Goal: Task Accomplishment & Management: Use online tool/utility

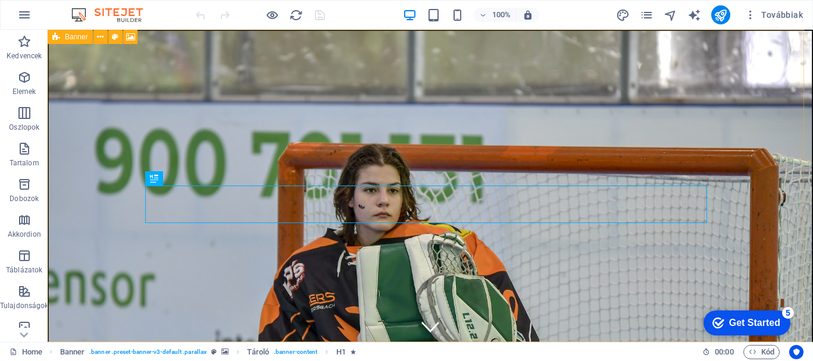
click at [56, 39] on icon at bounding box center [56, 37] width 8 height 14
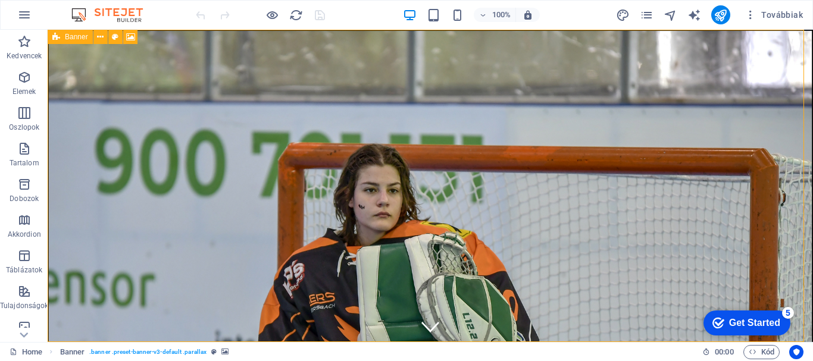
click at [56, 37] on icon at bounding box center [56, 37] width 8 height 14
select select "vh"
select select "header"
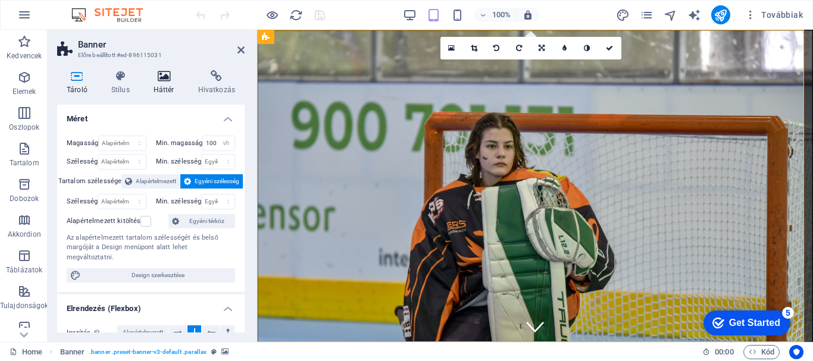
click at [165, 82] on h4 "Háttér" at bounding box center [166, 82] width 45 height 25
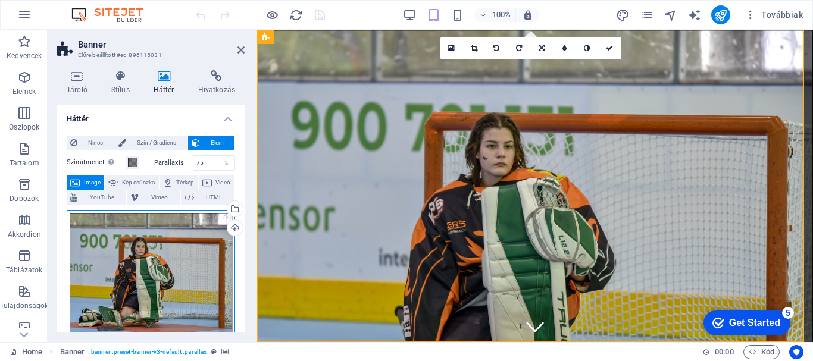
drag, startPoint x: 188, startPoint y: 221, endPoint x: 181, endPoint y: 208, distance: 14.6
click at [183, 211] on div "Húzza ide a fájlokat, kattintson a fájlok kiválasztásához, vagy válasszon fájlo…" at bounding box center [151, 274] width 168 height 129
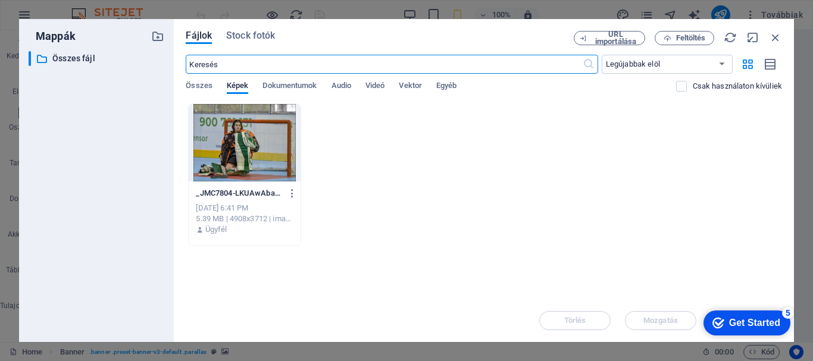
click at [258, 145] on div at bounding box center [244, 142] width 111 height 77
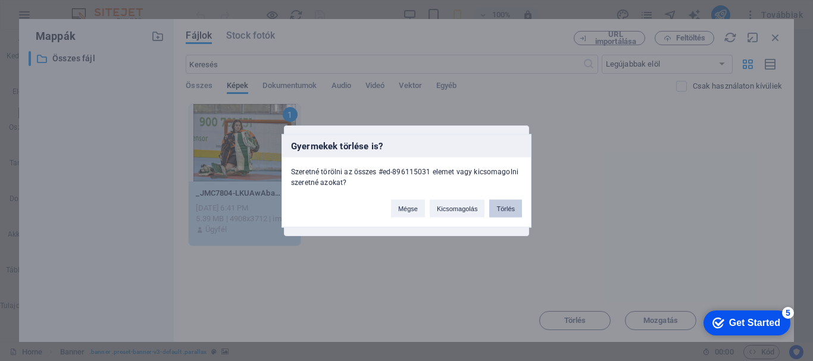
click at [501, 209] on button "Törlés" at bounding box center [505, 208] width 33 height 18
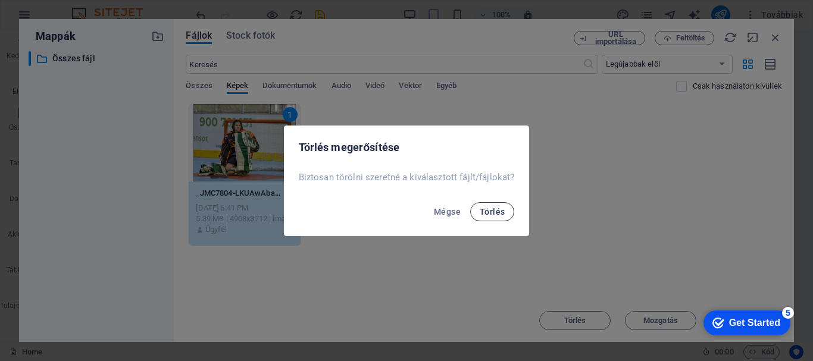
click at [493, 209] on span "Törlés" at bounding box center [492, 212] width 25 height 10
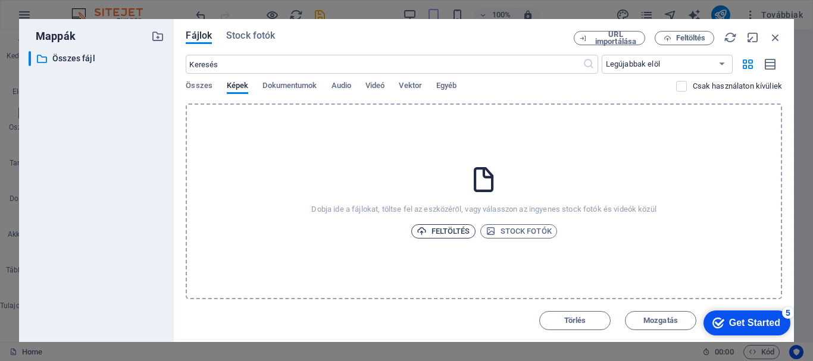
click at [456, 230] on span "Feltöltés" at bounding box center [443, 231] width 54 height 14
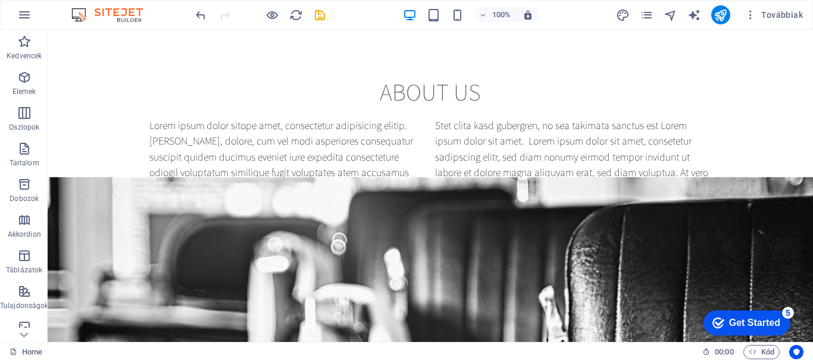
drag, startPoint x: 807, startPoint y: 59, endPoint x: 851, endPoint y: 35, distance: 50.3
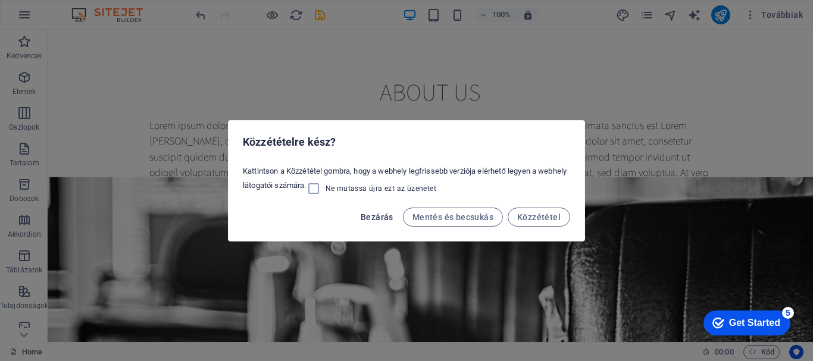
click at [377, 214] on span "Bezárás" at bounding box center [377, 217] width 33 height 10
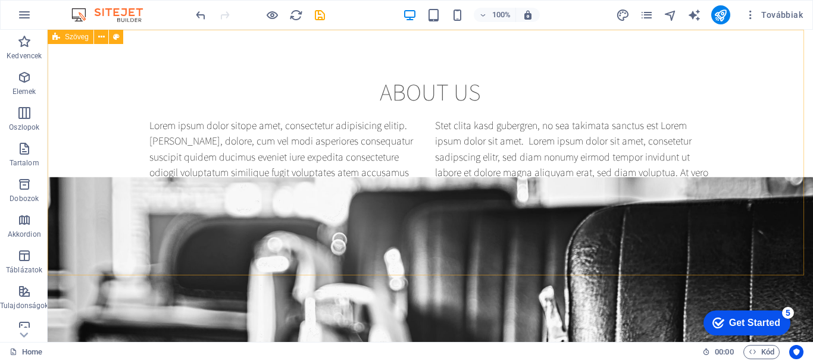
click at [57, 37] on icon at bounding box center [56, 37] width 8 height 14
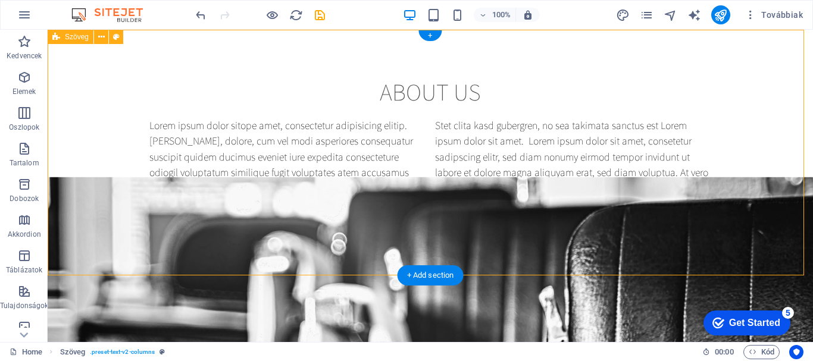
drag, startPoint x: 114, startPoint y: 50, endPoint x: 193, endPoint y: 81, distance: 85.5
click at [114, 50] on div "About us Lorem ipsum dolor sitope amet, consectetur adipisicing elitip. Massume…" at bounding box center [430, 153] width 765 height 246
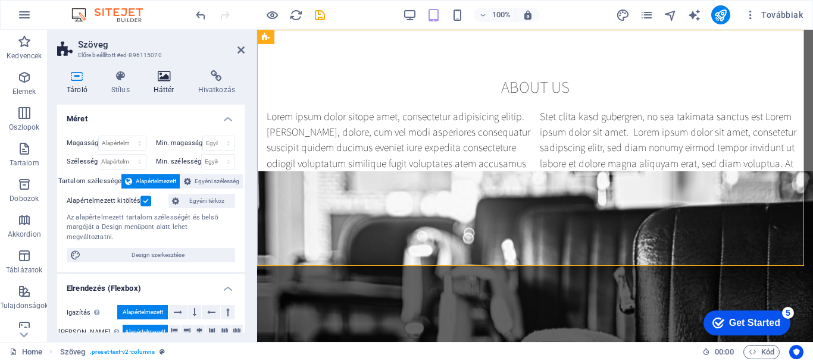
click at [169, 77] on icon at bounding box center [164, 76] width 40 height 12
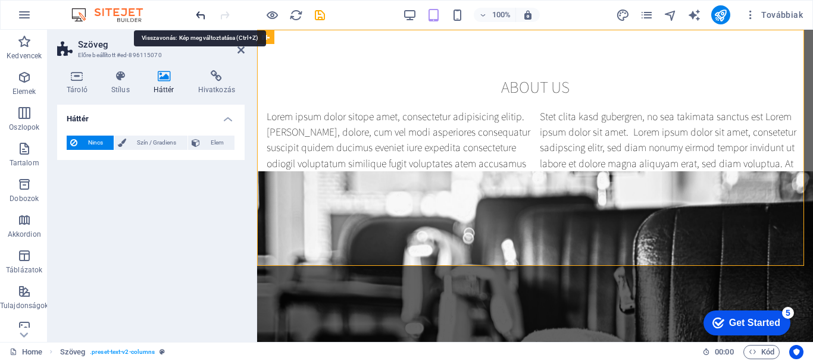
click at [199, 12] on icon "undo" at bounding box center [201, 15] width 14 height 14
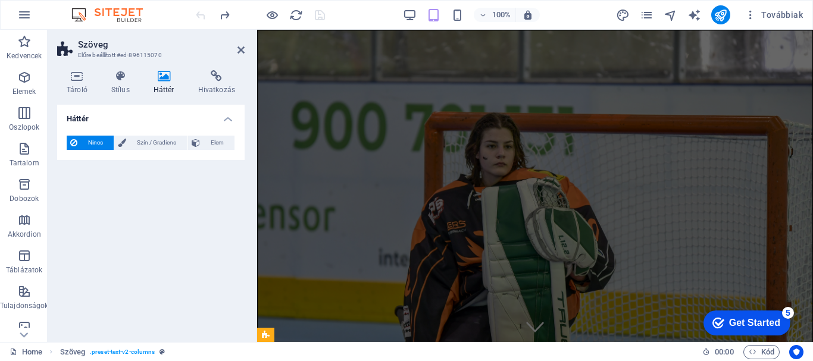
click at [166, 76] on icon at bounding box center [164, 76] width 40 height 12
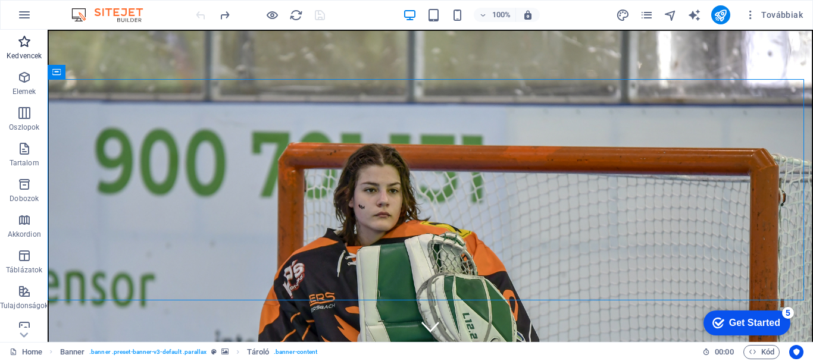
drag, startPoint x: 21, startPoint y: 38, endPoint x: 96, endPoint y: 9, distance: 80.4
click at [21, 38] on icon "button" at bounding box center [24, 42] width 14 height 14
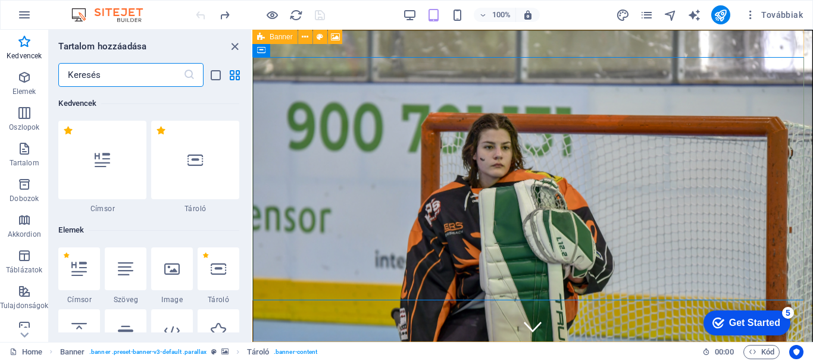
click at [261, 36] on icon at bounding box center [261, 37] width 8 height 14
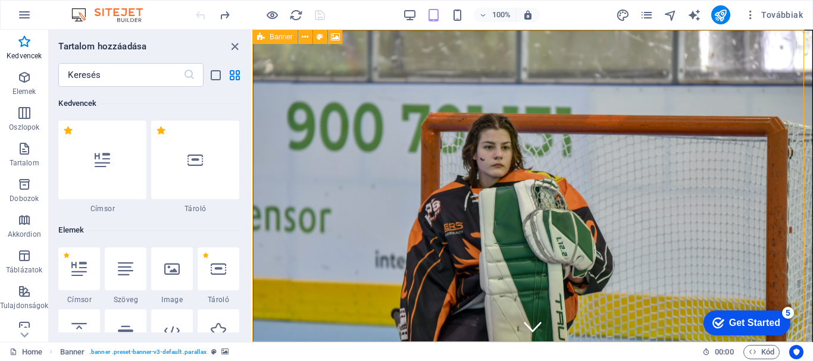
click at [261, 36] on icon at bounding box center [261, 37] width 8 height 14
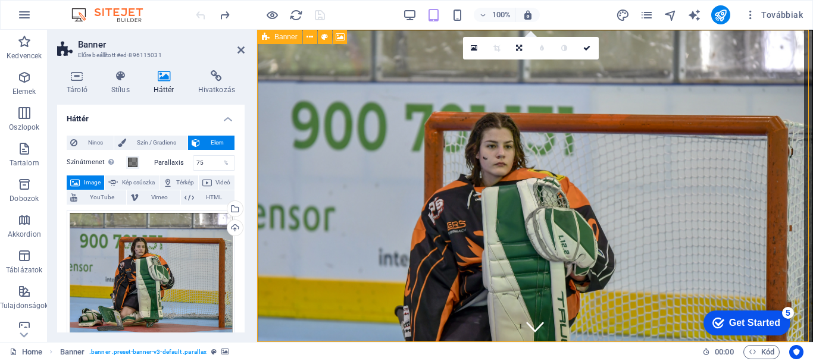
click at [261, 36] on div "Banner" at bounding box center [279, 37] width 45 height 14
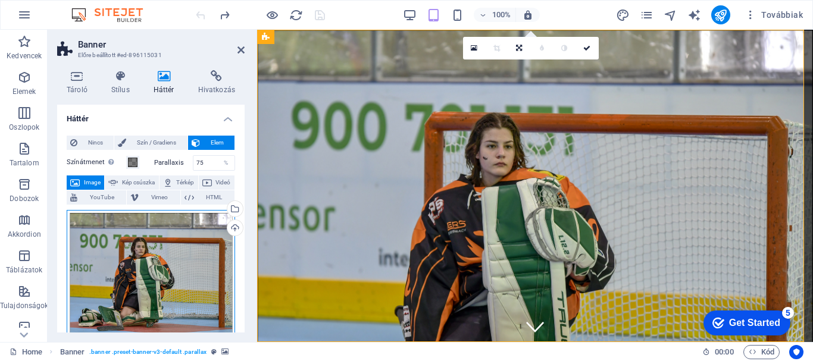
click at [170, 260] on div "Húzza ide a fájlokat, kattintson a fájlok kiválasztásához, vagy válasszon fájlo…" at bounding box center [151, 274] width 168 height 129
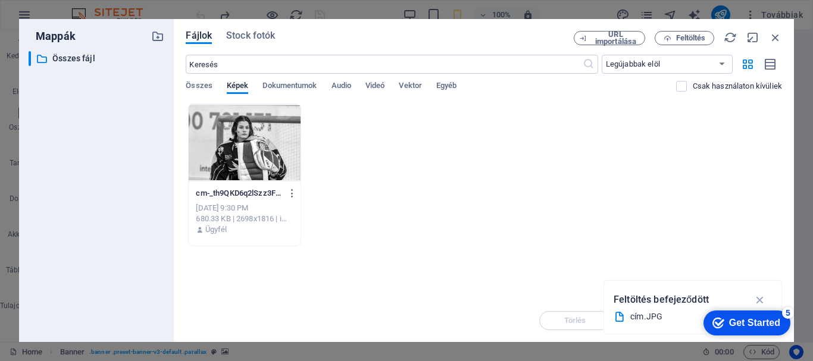
click at [239, 137] on div at bounding box center [244, 142] width 111 height 77
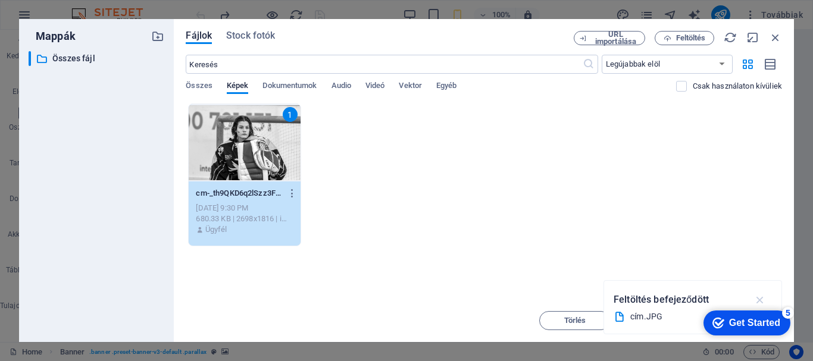
click at [759, 301] on icon "button" at bounding box center [760, 299] width 14 height 13
click at [759, 325] on div "Get Started" at bounding box center [754, 323] width 51 height 11
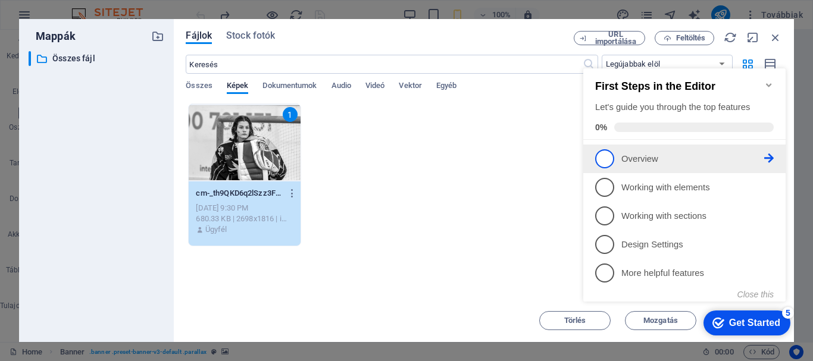
click at [603, 146] on li "1 Overview - incomplete" at bounding box center [684, 159] width 202 height 29
click div "checkmark Get Started 5 First Steps in the Editor Let's guide you through the t…"
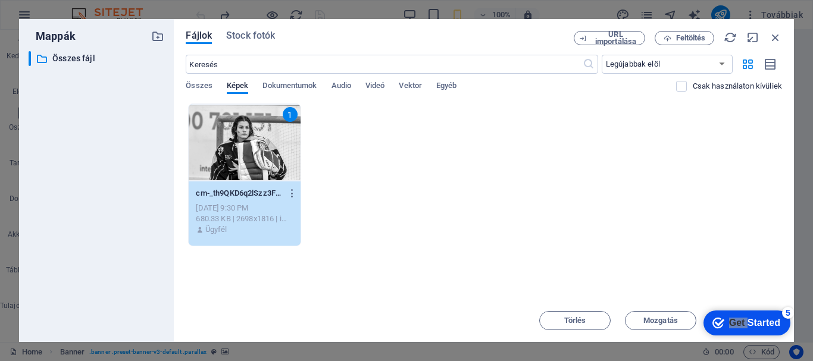
click at [248, 152] on div "1" at bounding box center [244, 142] width 111 height 77
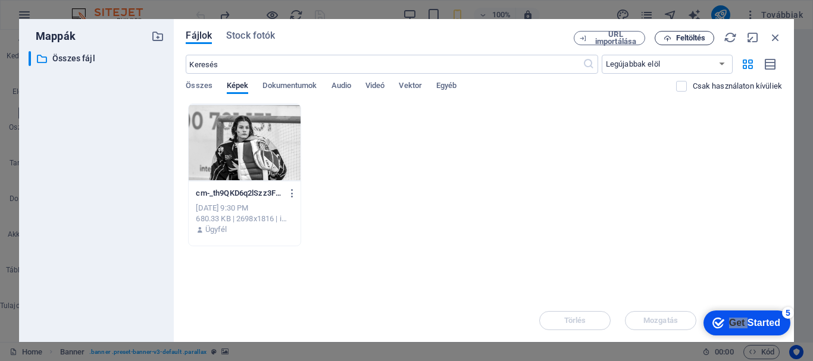
click at [669, 39] on icon "button" at bounding box center [667, 39] width 8 height 8
click at [726, 35] on icon "button" at bounding box center [729, 37] width 13 height 13
click at [778, 35] on icon "button" at bounding box center [775, 37] width 13 height 13
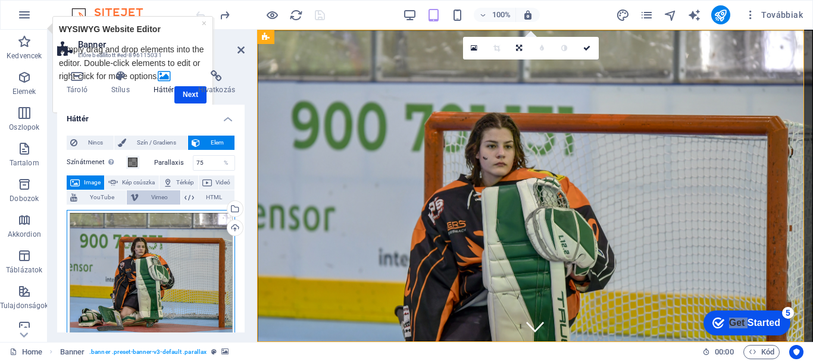
drag, startPoint x: 143, startPoint y: 212, endPoint x: 127, endPoint y: 201, distance: 19.6
click at [139, 198] on div "Színátmenet Áthelyezés helyezése a háttérre annak színezéséhez Parallaxis 75 % …" at bounding box center [151, 360] width 168 height 418
click at [123, 198] on span "YouTube" at bounding box center [102, 197] width 42 height 14
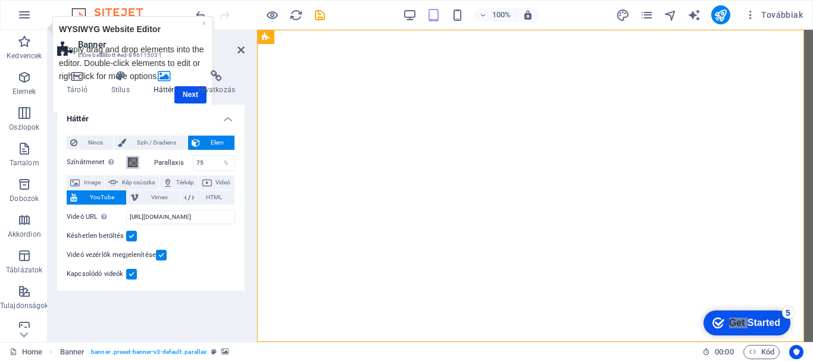
click at [136, 162] on span at bounding box center [133, 163] width 10 height 10
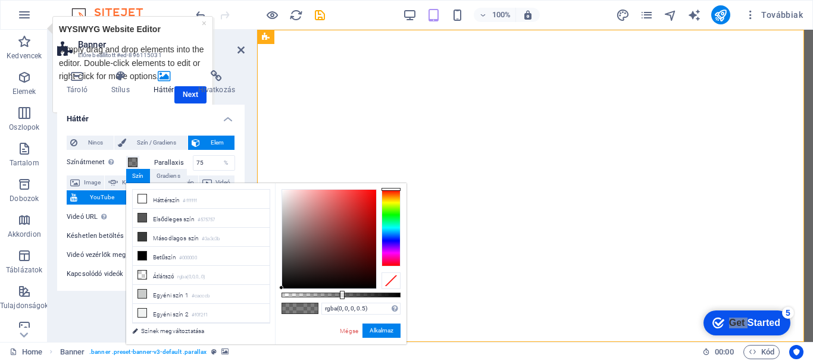
click at [140, 154] on div "Színátmenet Áthelyezés helyezése a háttérre annak színezéséhez Parallaxis 75 % …" at bounding box center [151, 216] width 168 height 131
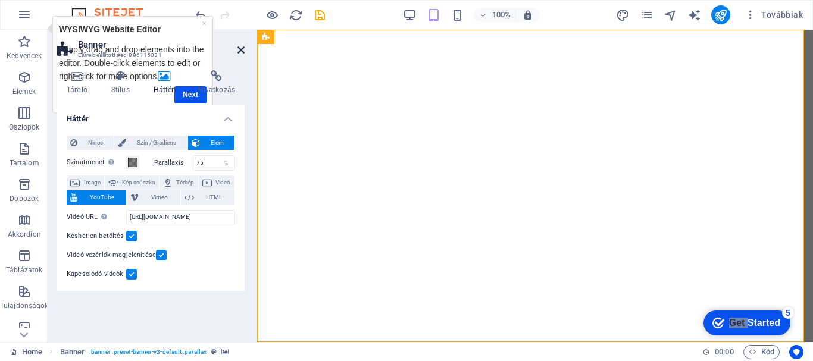
click at [239, 48] on icon at bounding box center [240, 50] width 7 height 10
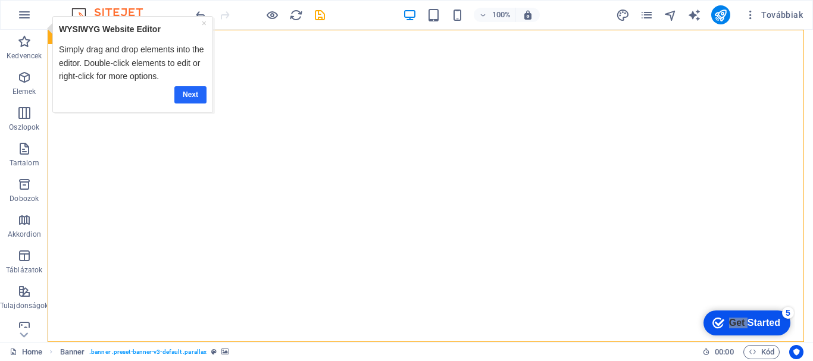
click at [194, 93] on link "Next" at bounding box center [190, 94] width 32 height 17
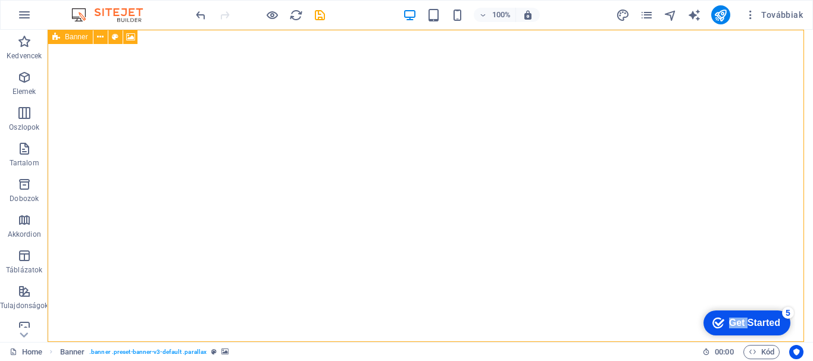
click at [54, 36] on icon at bounding box center [56, 37] width 8 height 14
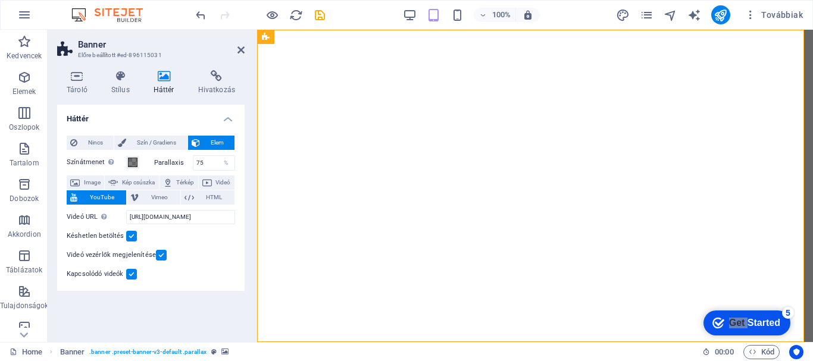
click at [169, 77] on icon at bounding box center [164, 76] width 40 height 12
click at [92, 180] on span "Image" at bounding box center [91, 183] width 17 height 14
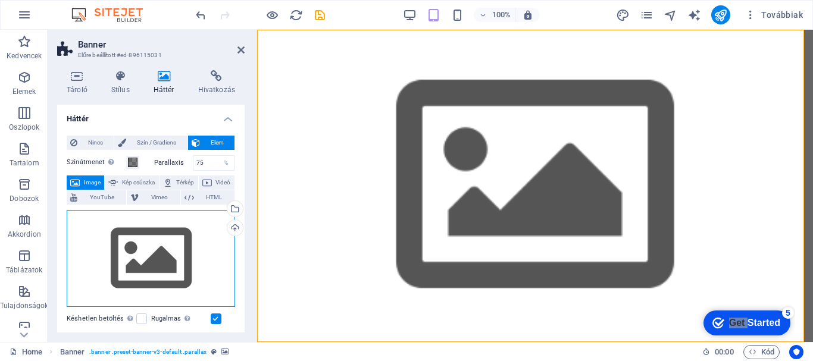
click at [151, 267] on div "Húzza ide a fájlokat, kattintson a fájlok kiválasztásához, vagy válasszon fájlo…" at bounding box center [151, 259] width 168 height 98
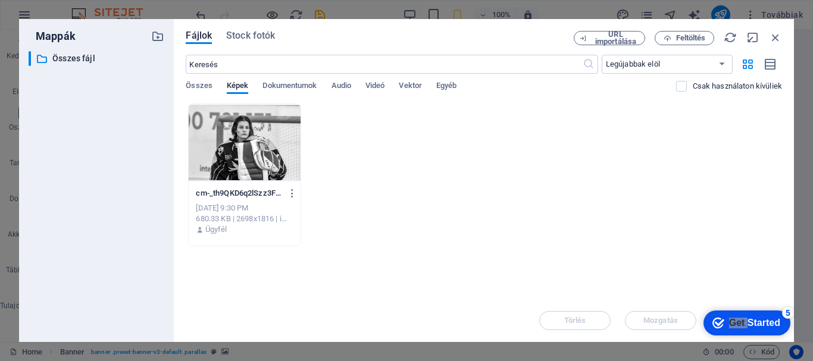
click at [265, 126] on div at bounding box center [244, 142] width 111 height 77
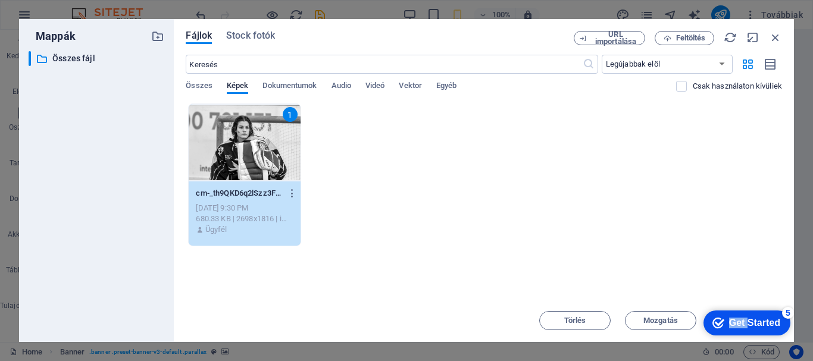
click at [747, 319] on div "Get Started" at bounding box center [754, 323] width 51 height 11
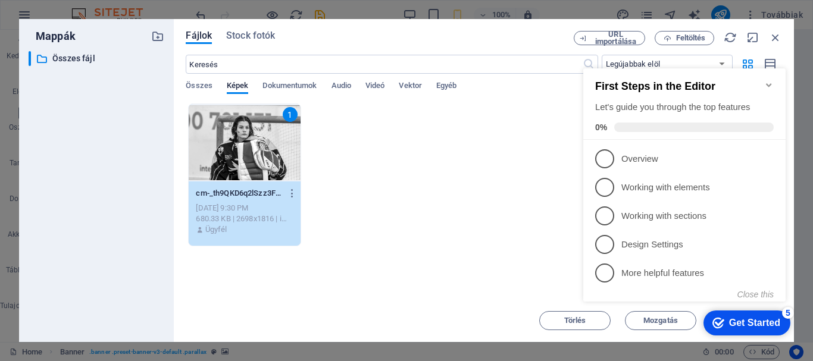
click at [741, 318] on div "Get Started" at bounding box center [754, 323] width 51 height 11
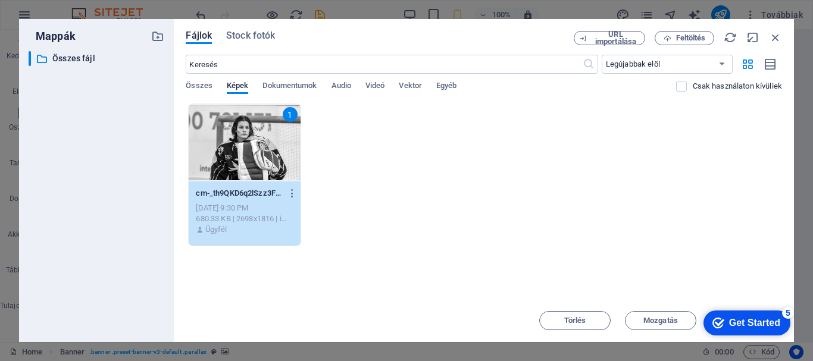
click at [787, 309] on div "5" at bounding box center [788, 313] width 12 height 12
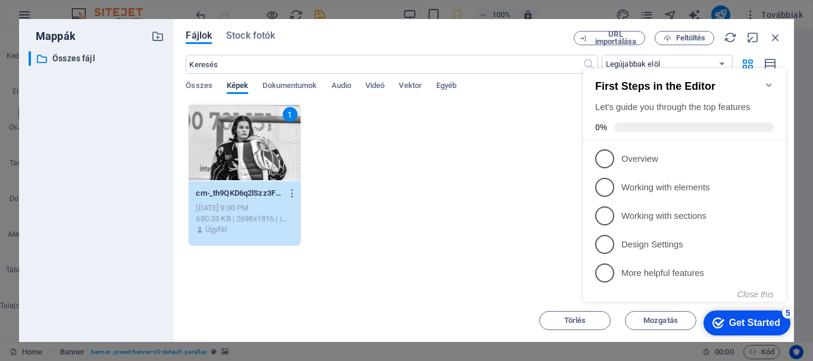
click at [662, 123] on span at bounding box center [693, 128] width 159 height 10
click at [771, 81] on icon "Minimize checklist" at bounding box center [769, 85] width 10 height 10
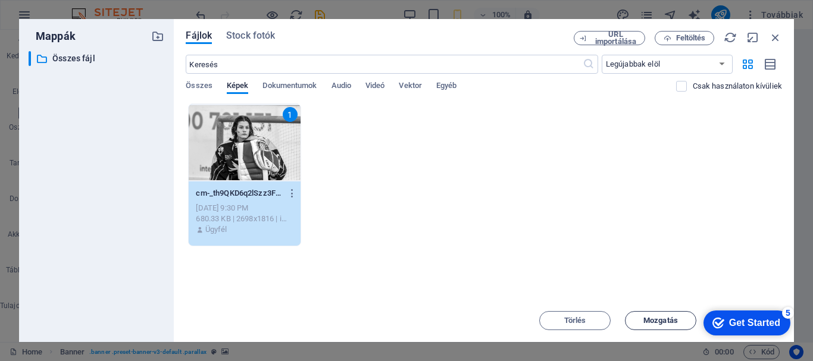
click at [657, 322] on span "Mozgatás" at bounding box center [660, 320] width 35 height 7
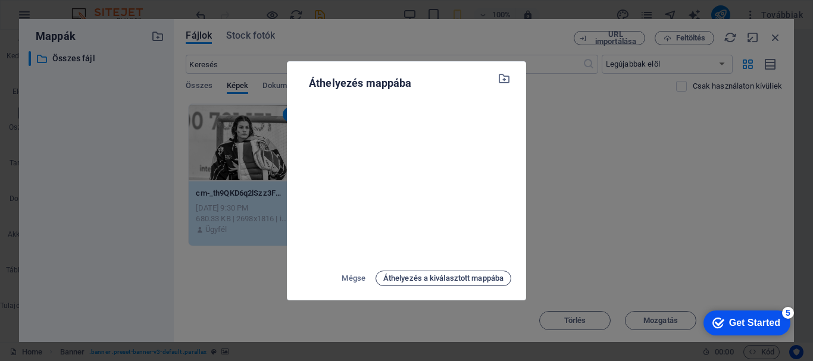
click at [403, 277] on span "Áthelyezés a kiválasztott mappába" at bounding box center [443, 278] width 120 height 14
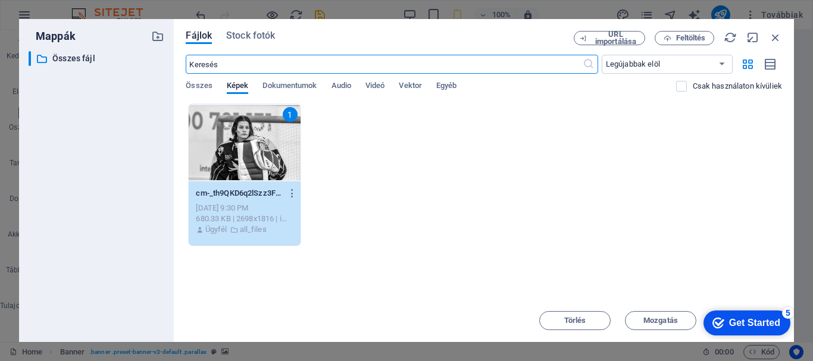
click at [215, 62] on input "text" at bounding box center [384, 64] width 396 height 19
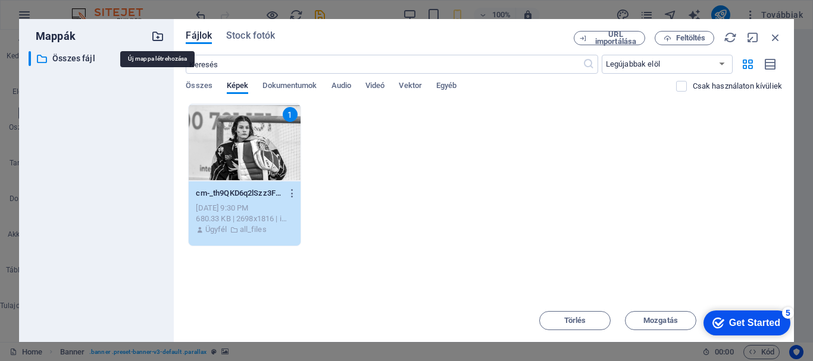
click at [159, 38] on icon "button" at bounding box center [157, 36] width 13 height 13
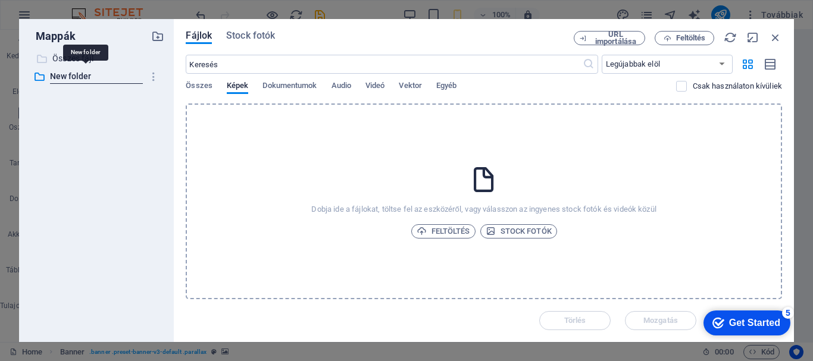
click at [64, 56] on p "Összes fájl" at bounding box center [97, 59] width 90 height 14
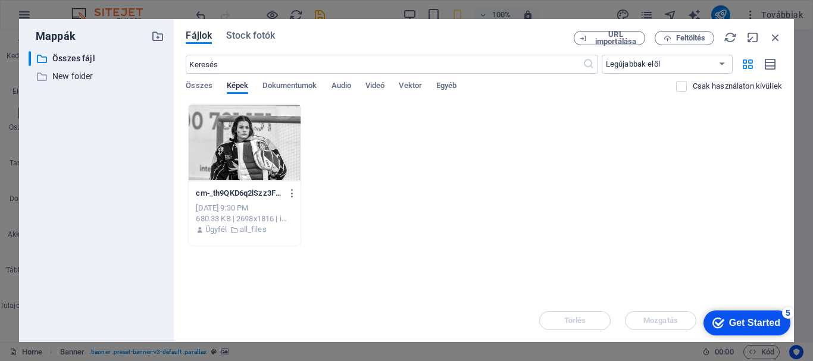
click at [255, 122] on div at bounding box center [244, 142] width 111 height 77
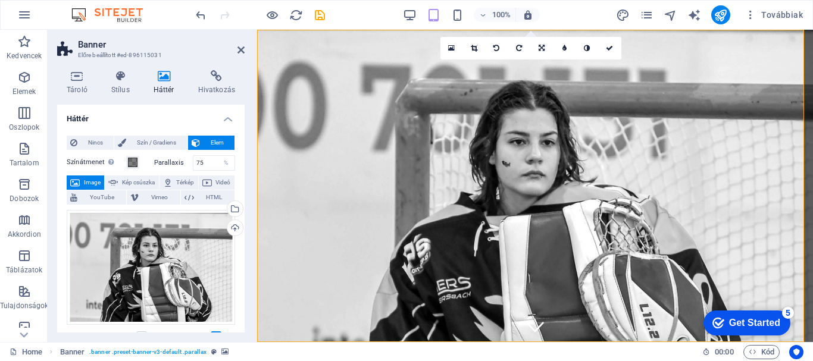
click at [255, 121] on div at bounding box center [255, 186] width 2 height 312
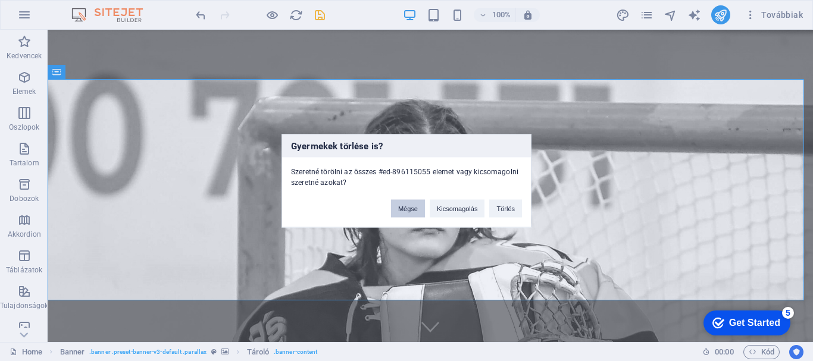
click at [399, 215] on button "Mégse" at bounding box center [408, 208] width 34 height 18
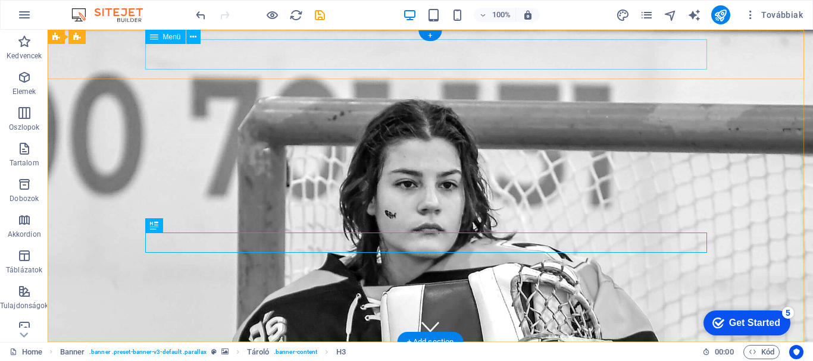
click at [344, 352] on nav "Home About Services Book Online Contact" at bounding box center [430, 367] width 562 height 30
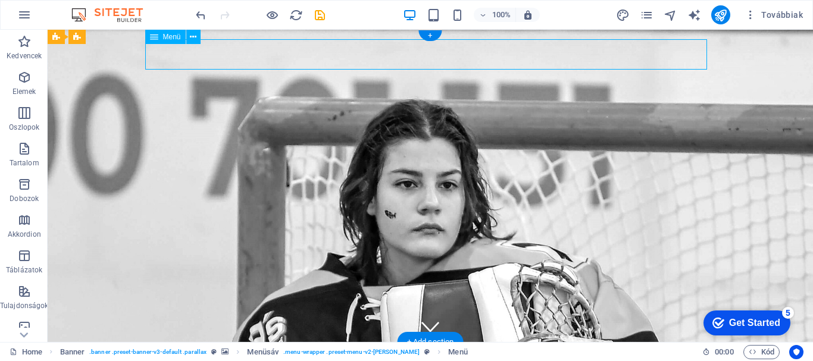
click at [412, 352] on nav "Home About Services Book Online Contact" at bounding box center [430, 367] width 562 height 30
select select
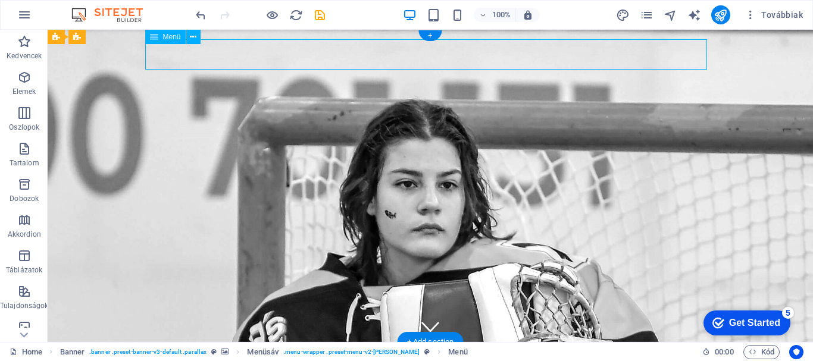
select select
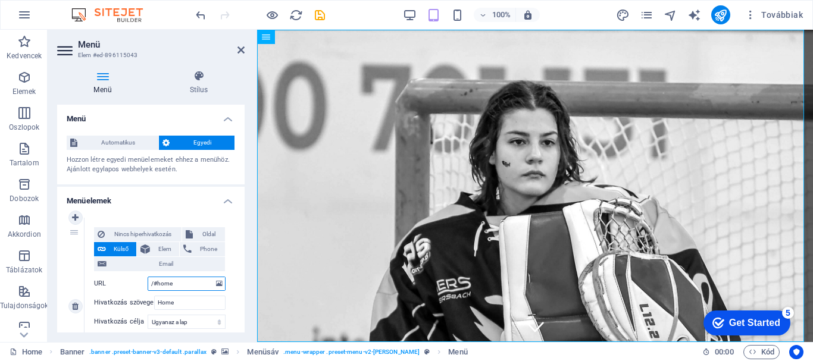
click at [187, 283] on input "/#home" at bounding box center [187, 284] width 78 height 14
type input "/#"
select select
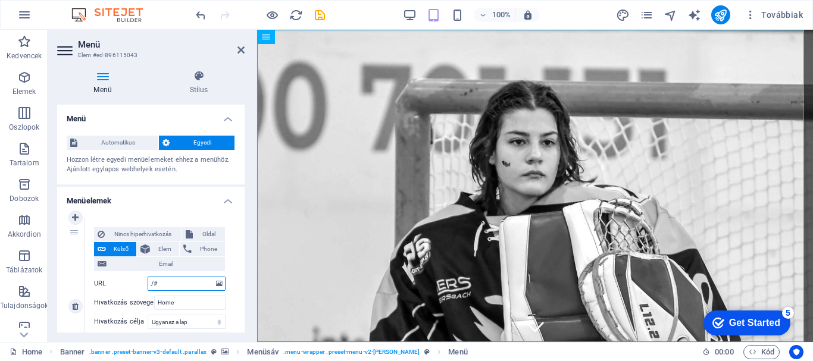
select select
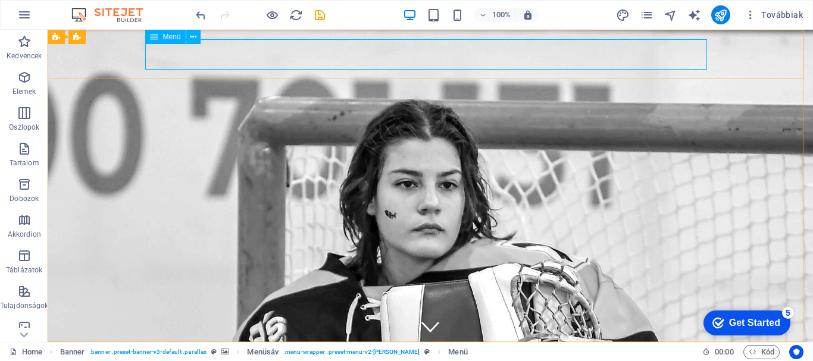
click at [165, 36] on span "Menü" at bounding box center [172, 36] width 18 height 7
select select
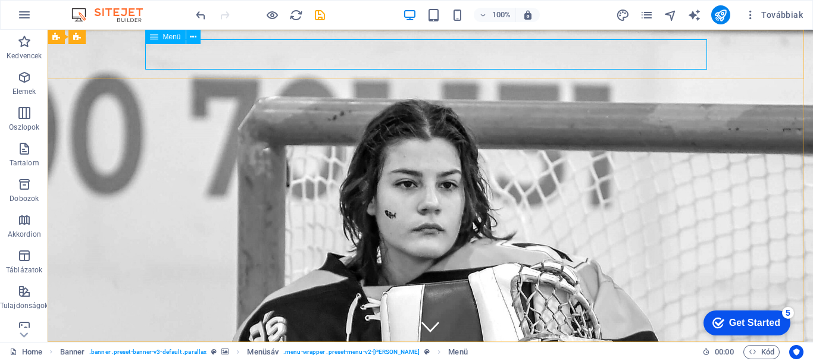
select select
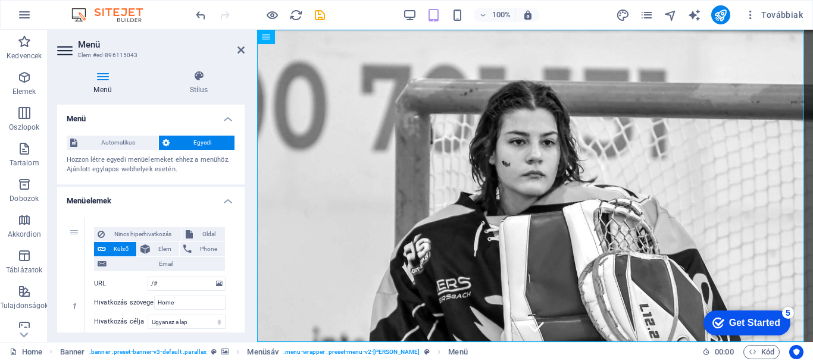
drag, startPoint x: 245, startPoint y: 137, endPoint x: 248, endPoint y: 154, distance: 17.5
click at [248, 154] on div "Menü Stílus Menü Automatikus Egyedi Hozzon létre egyedi menüelemeket ehhez a me…" at bounding box center [151, 201] width 206 height 281
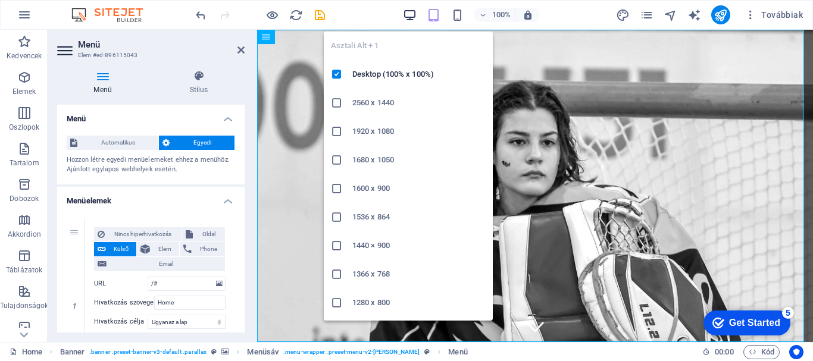
click at [406, 18] on icon "button" at bounding box center [410, 15] width 14 height 14
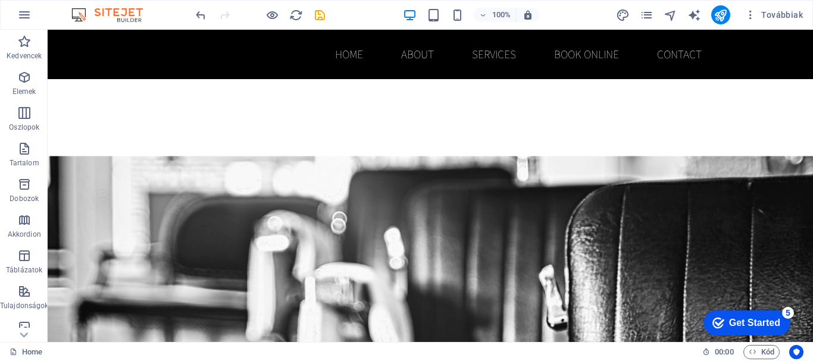
scroll to position [694, 0]
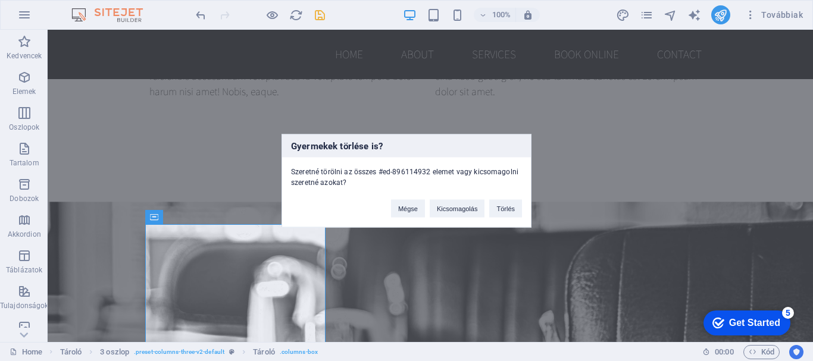
click at [268, 239] on div "Gyermekek törlése is? Szeretné törölni az összes #ed-896114932 elemet vagy kics…" at bounding box center [406, 180] width 813 height 361
click at [519, 212] on button "Törlés" at bounding box center [505, 208] width 33 height 18
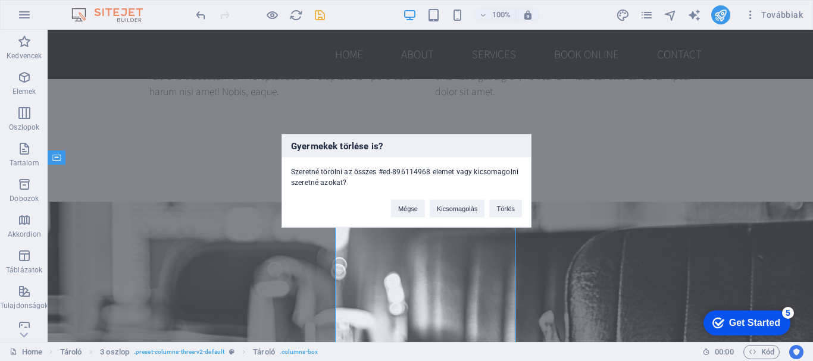
click at [508, 209] on button "Törlés" at bounding box center [505, 208] width 33 height 18
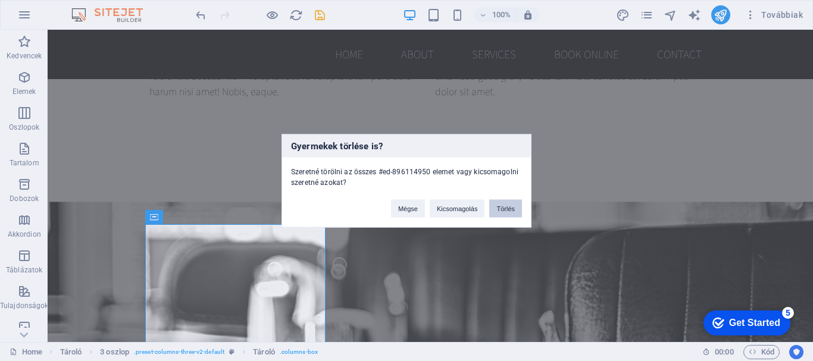
click at [503, 204] on button "Törlés" at bounding box center [505, 208] width 33 height 18
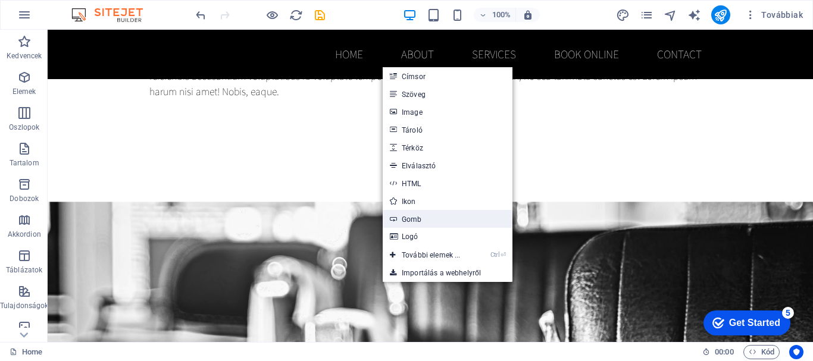
click at [406, 214] on link "Gomb" at bounding box center [448, 219] width 130 height 18
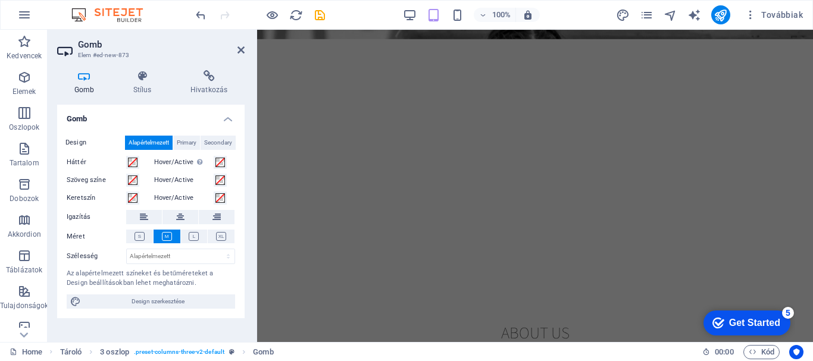
scroll to position [253, 0]
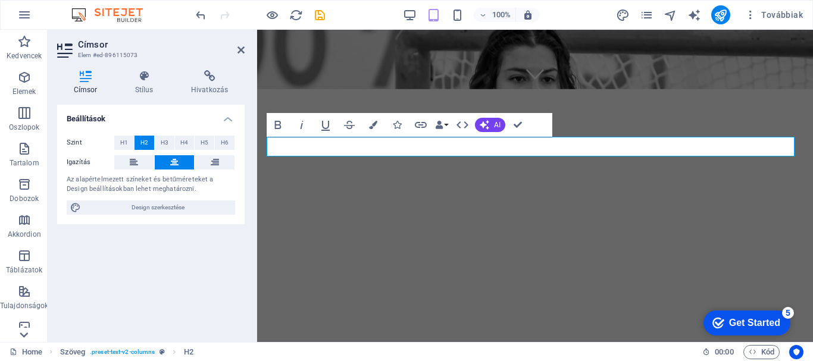
click at [22, 45] on icon at bounding box center [23, 37] width 17 height 17
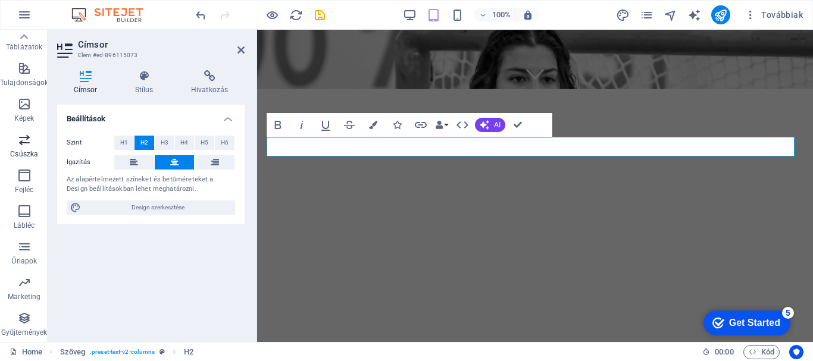
click at [23, 146] on icon "button" at bounding box center [24, 140] width 14 height 14
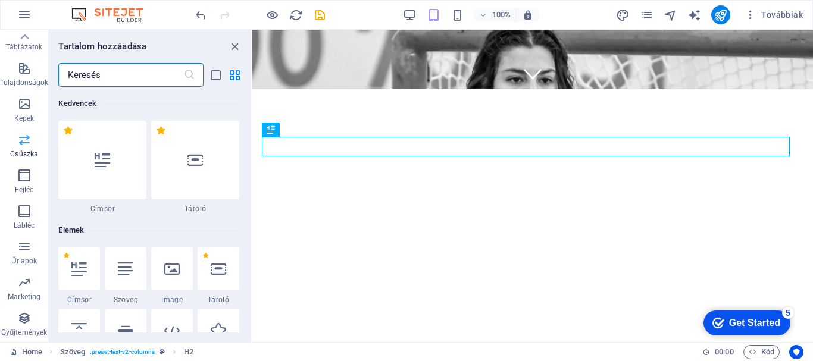
click at [23, 146] on icon "button" at bounding box center [24, 140] width 14 height 14
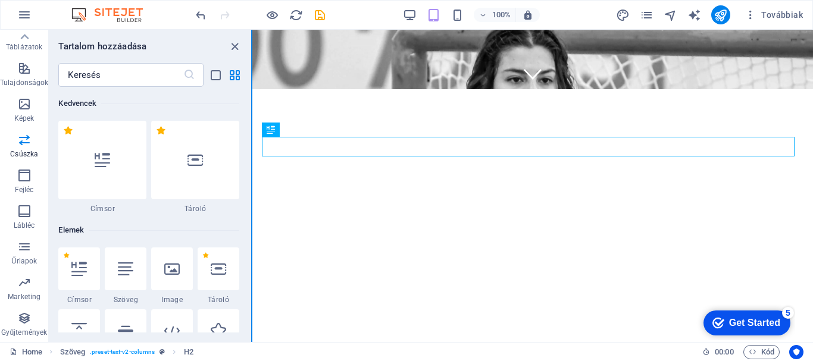
drag, startPoint x: 248, startPoint y: 92, endPoint x: 252, endPoint y: 114, distance: 22.9
click at [252, 114] on div "Kedvencek Elemek Oszlopok Tartalom Dobozok Akkordion Táblázatok Tulajdonságok K…" at bounding box center [126, 186] width 252 height 312
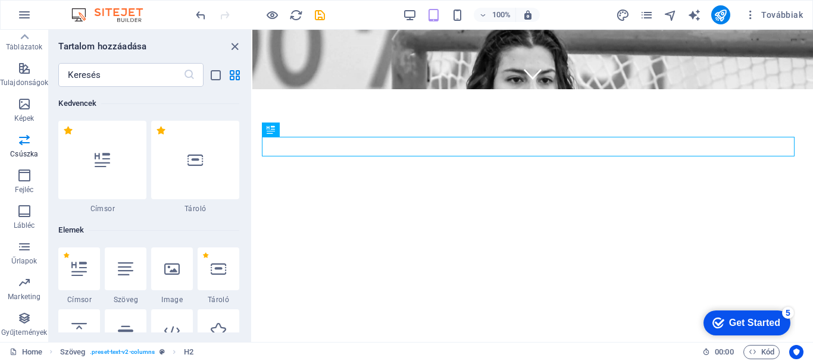
click at [232, 106] on h6 "Kedvencek" at bounding box center [148, 103] width 181 height 14
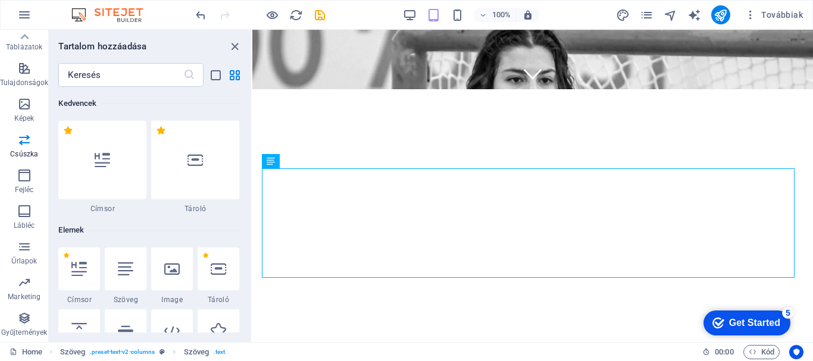
click at [229, 107] on h6 "Kedvencek" at bounding box center [148, 103] width 181 height 14
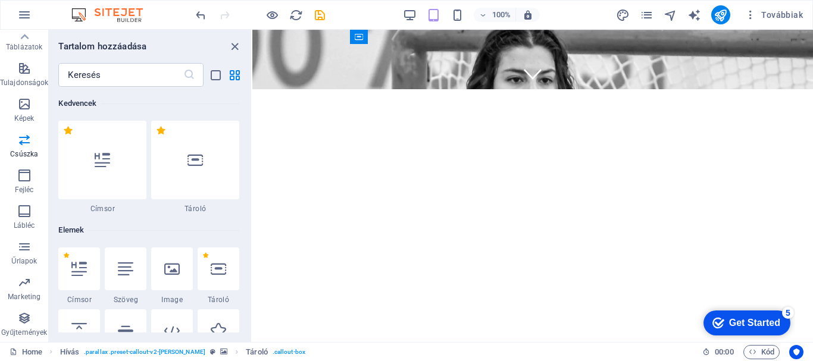
click at [216, 99] on h6 "Kedvencek" at bounding box center [148, 103] width 181 height 14
drag, startPoint x: 208, startPoint y: 229, endPoint x: 240, endPoint y: 54, distance: 178.4
click at [209, 233] on h6 "Elemek" at bounding box center [148, 230] width 181 height 14
drag, startPoint x: 248, startPoint y: 93, endPoint x: 249, endPoint y: 112, distance: 19.7
click at [249, 112] on div "Kedvencek 1 Star Címsor 1 Star Tároló Elemek 1 Star Címsor 1 Star Szöveg 1 Star…" at bounding box center [150, 210] width 202 height 246
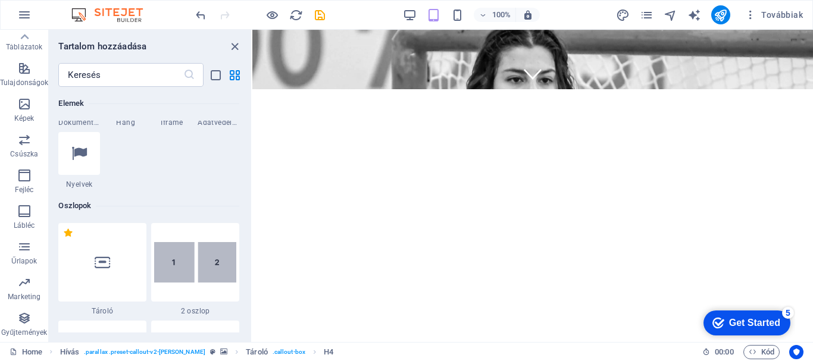
scroll to position [516, 0]
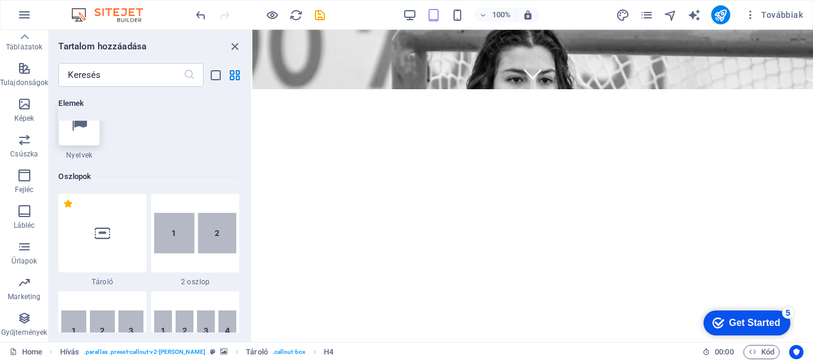
click at [69, 127] on div at bounding box center [79, 124] width 42 height 43
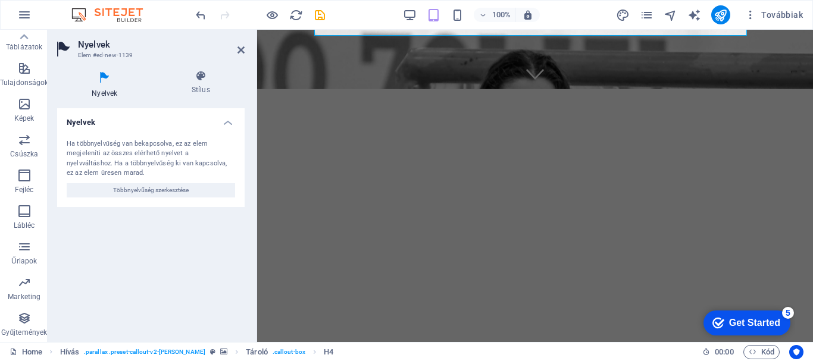
scroll to position [459, 0]
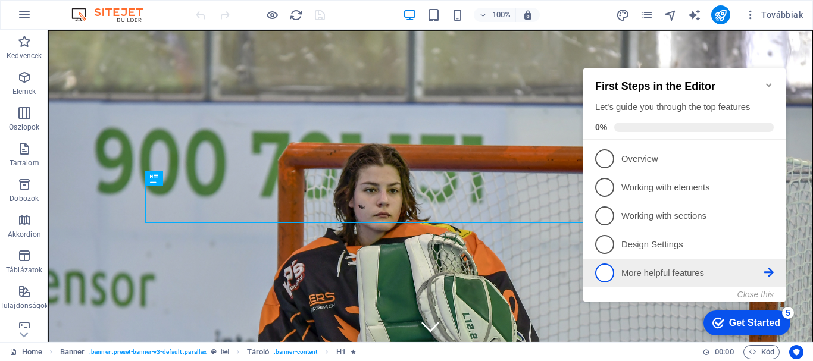
click at [769, 163] on icon at bounding box center [769, 159] width 10 height 10
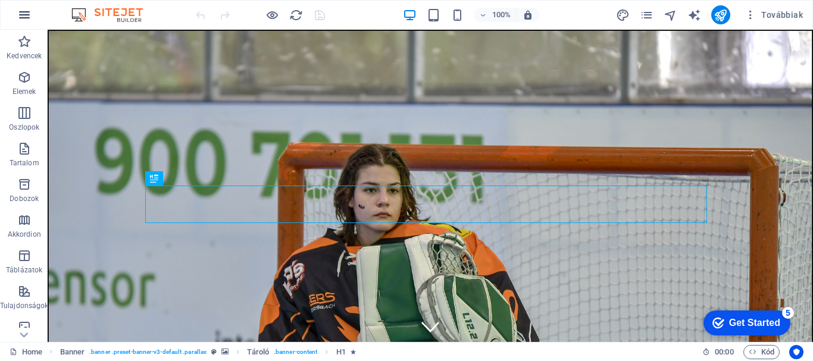
click at [27, 20] on icon "button" at bounding box center [24, 15] width 14 height 14
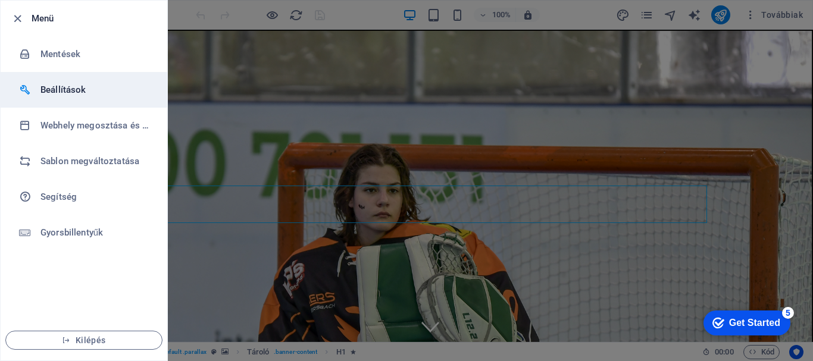
click at [35, 87] on div at bounding box center [29, 90] width 21 height 12
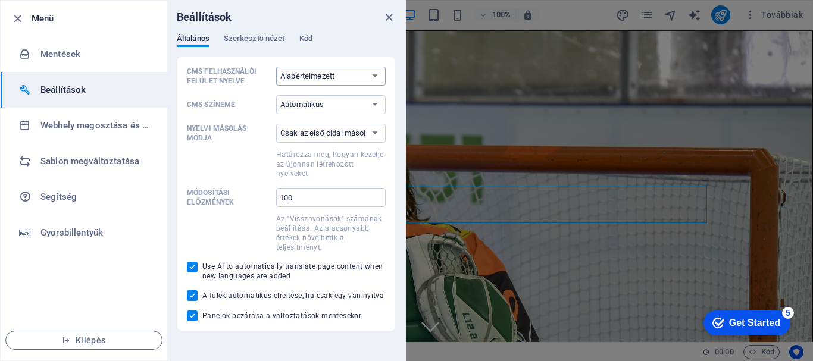
click at [374, 77] on select "Alapértelmezett Deutsch English Español Français Magyar Italiano Nederlands Pol…" at bounding box center [330, 76] width 109 height 19
select select "en"
click at [276, 67] on select "Alapértelmezett Deutsch English Español Français Magyar Italiano Nederlands Pol…" at bounding box center [330, 76] width 109 height 19
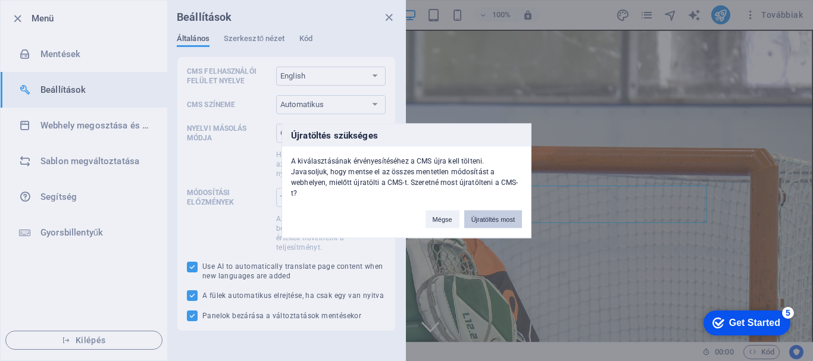
click at [480, 215] on button "Újratöltés most" at bounding box center [493, 219] width 58 height 18
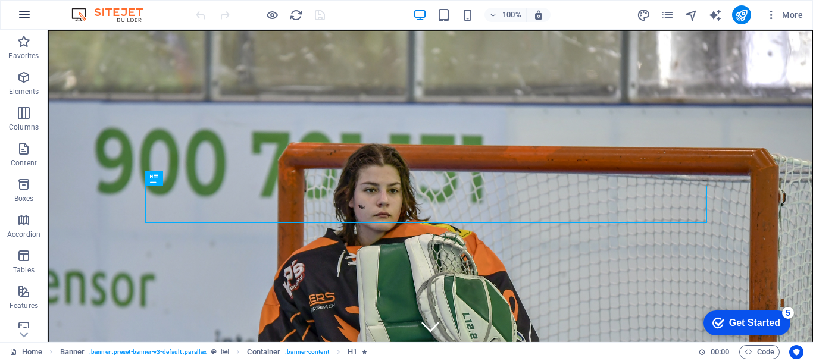
click at [24, 15] on icon "button" at bounding box center [24, 15] width 14 height 14
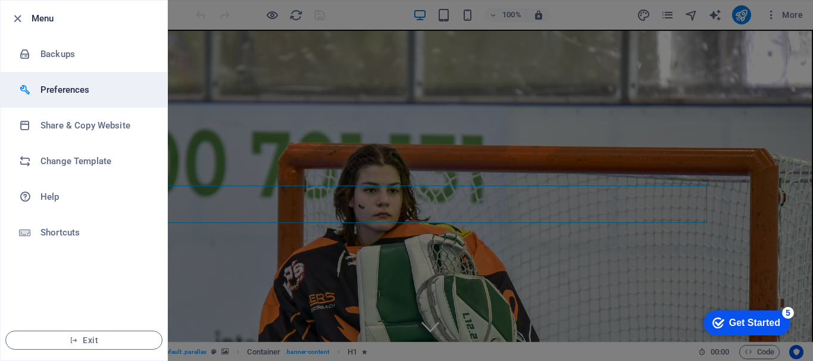
click at [71, 101] on li "Preferences" at bounding box center [84, 90] width 167 height 36
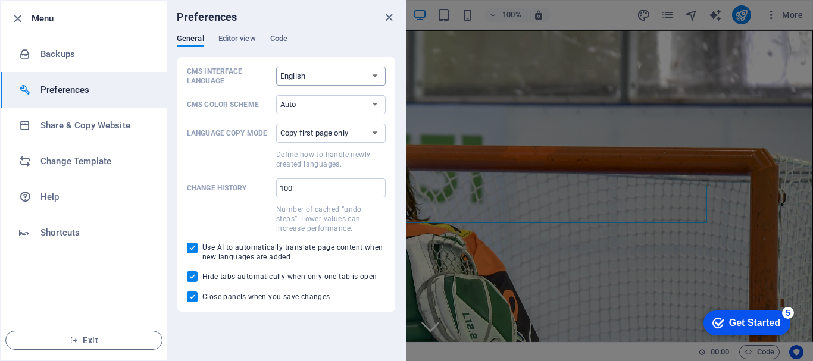
click at [321, 72] on select "Default Deutsch English Español Français Magyar Italiano Nederlands Polski Port…" at bounding box center [330, 76] width 109 height 19
select select "hu"
click at [276, 67] on select "Default Deutsch English Español Français Magyar Italiano Nederlands Polski Port…" at bounding box center [330, 76] width 109 height 19
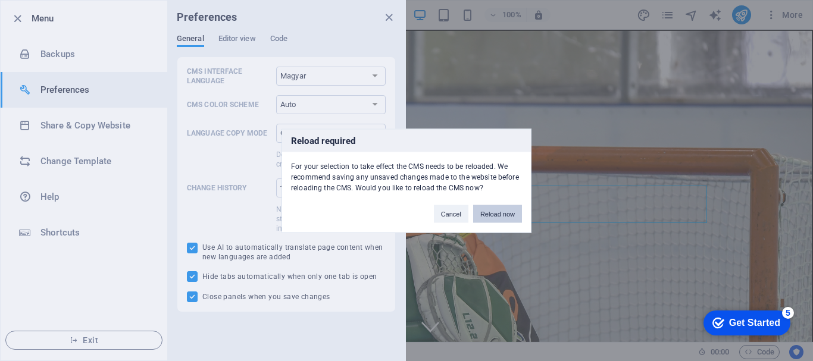
click at [483, 214] on button "Reload now" at bounding box center [497, 214] width 49 height 18
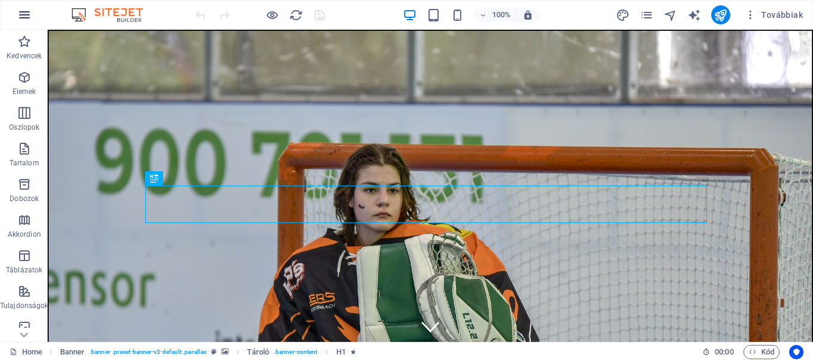
click at [24, 8] on icon "button" at bounding box center [24, 15] width 14 height 14
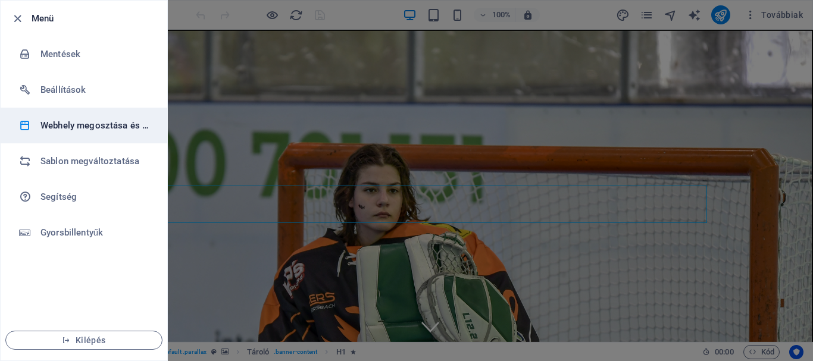
click at [68, 134] on li "Webhely megosztása és másolása" at bounding box center [84, 126] width 167 height 36
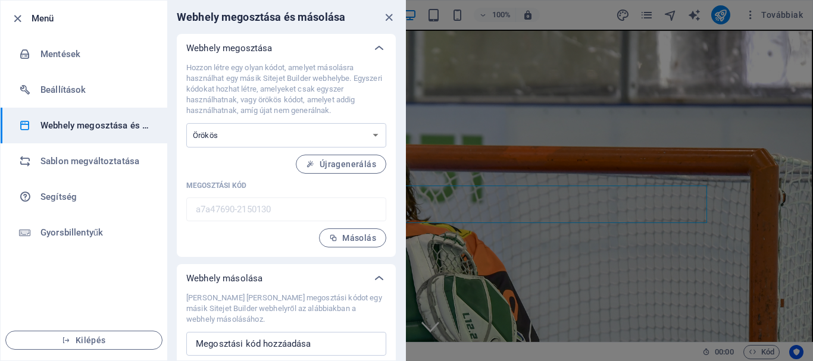
click at [305, 85] on p "Hozzon létre egy olyan kódot, amelyet másolásra használhat egy másik Sitejet Bu…" at bounding box center [286, 89] width 200 height 54
click at [375, 139] on select "Egyszeri Örökös" at bounding box center [286, 135] width 200 height 24
drag, startPoint x: 808, startPoint y: 61, endPoint x: 812, endPoint y: 86, distance: 25.2
click at [812, 86] on div at bounding box center [406, 180] width 813 height 361
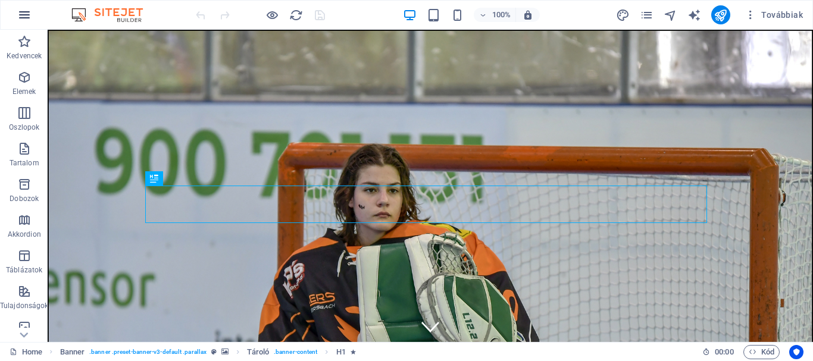
click at [25, 18] on icon "button" at bounding box center [24, 15] width 14 height 14
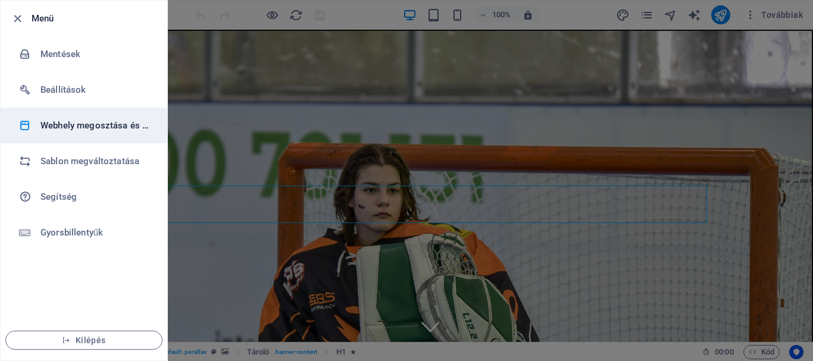
click at [105, 134] on li "Webhely megosztása és másolása" at bounding box center [84, 126] width 167 height 36
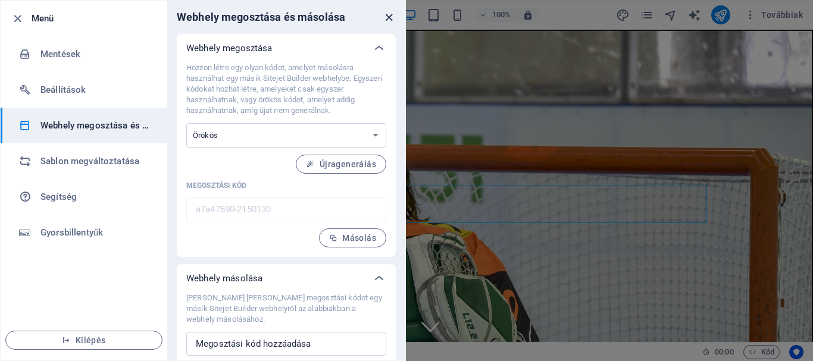
click at [389, 22] on icon "close" at bounding box center [389, 18] width 14 height 14
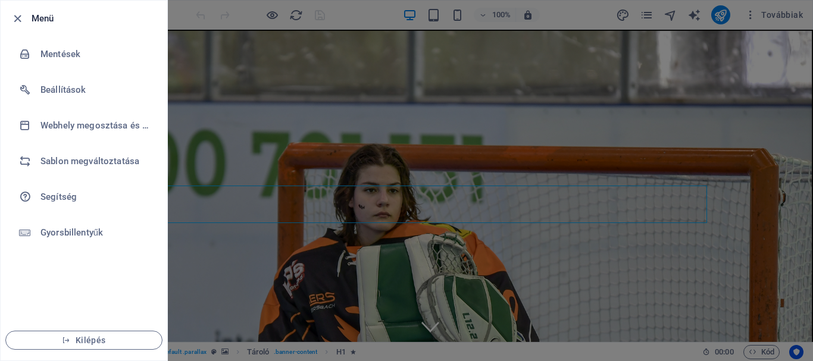
drag, startPoint x: 808, startPoint y: 66, endPoint x: 812, endPoint y: 109, distance: 43.6
click at [812, 109] on div at bounding box center [406, 180] width 813 height 361
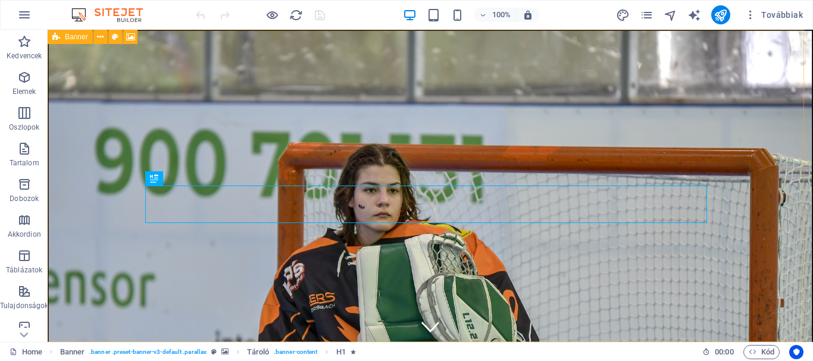
click at [55, 36] on icon at bounding box center [56, 37] width 8 height 14
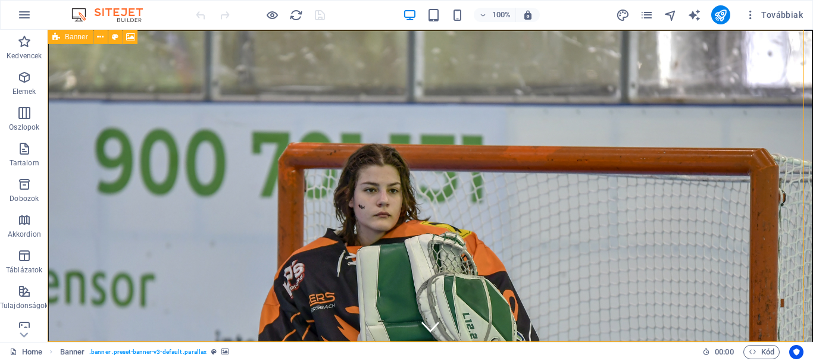
click at [55, 38] on icon at bounding box center [56, 37] width 8 height 14
select select "vh"
select select "header"
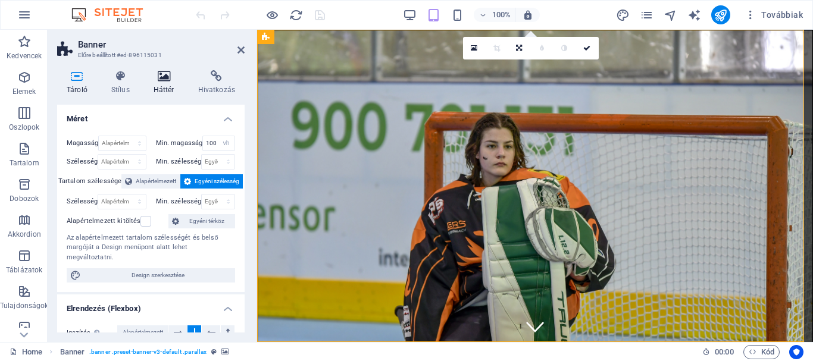
click at [164, 80] on icon at bounding box center [164, 76] width 40 height 12
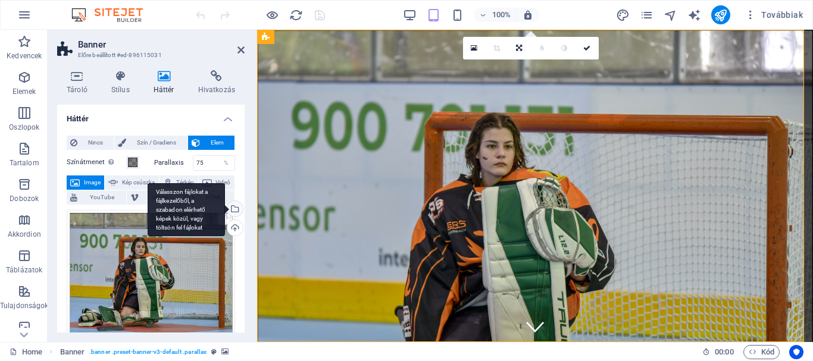
click at [232, 212] on div "Válasszon fájlokat a fájlkezelőből, a szabadon elérhető képek közül, vagy tölts…" at bounding box center [234, 210] width 18 height 18
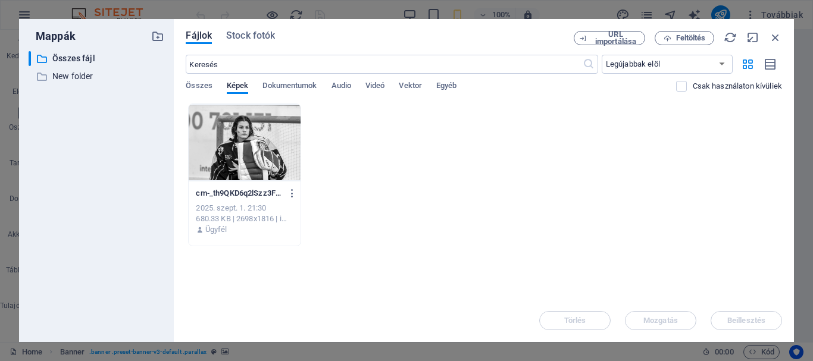
click at [242, 126] on div at bounding box center [244, 142] width 111 height 77
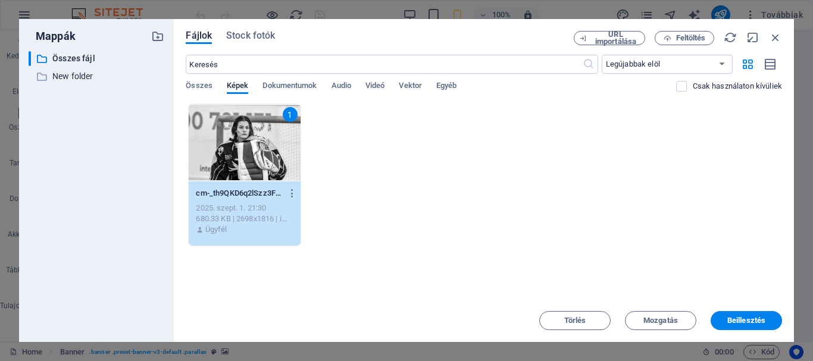
click at [242, 126] on div "1" at bounding box center [244, 142] width 111 height 77
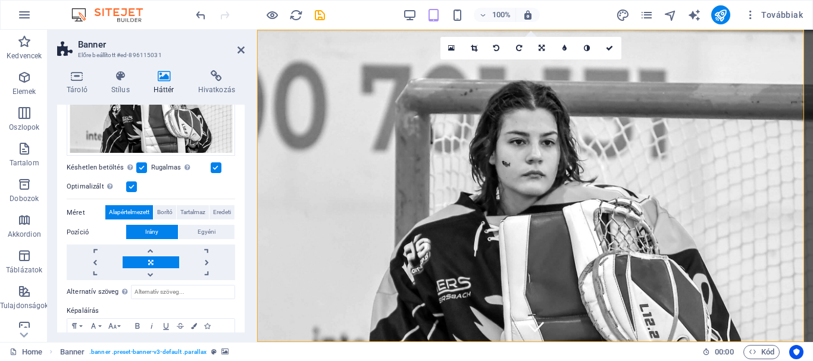
scroll to position [170, 0]
click at [150, 259] on link at bounding box center [151, 262] width 56 height 12
click at [208, 248] on link at bounding box center [207, 250] width 56 height 12
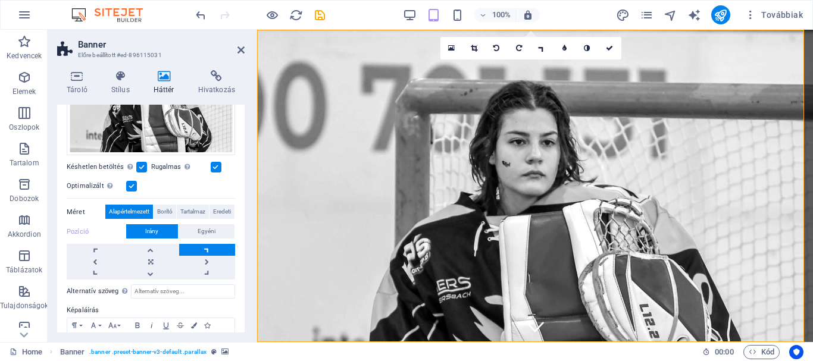
click at [208, 248] on link at bounding box center [207, 250] width 56 height 12
click at [151, 250] on link at bounding box center [151, 250] width 56 height 12
click at [103, 245] on link at bounding box center [95, 250] width 56 height 12
click at [148, 258] on link at bounding box center [151, 262] width 56 height 12
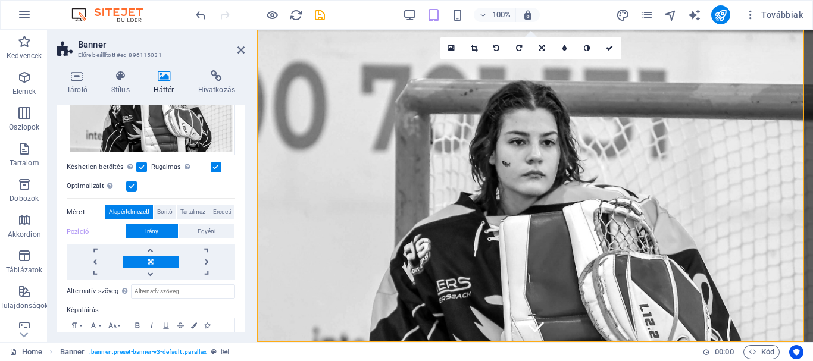
drag, startPoint x: 240, startPoint y: 222, endPoint x: 229, endPoint y: 162, distance: 61.1
click at [229, 162] on div "Nincs Szín / Gradiens Elem A háttér teljes szélességben való kiterjesztése Szín…" at bounding box center [150, 176] width 187 height 438
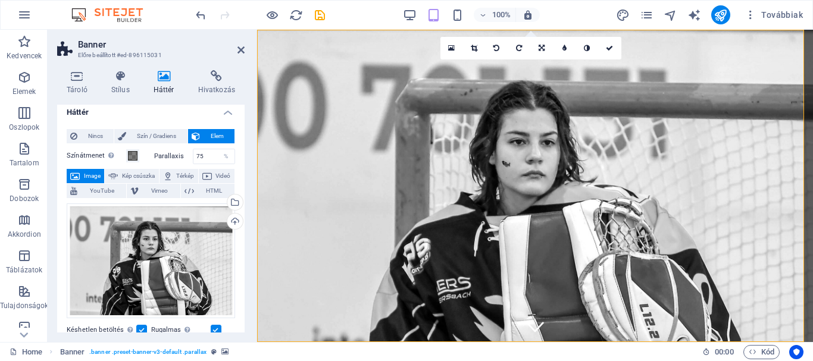
scroll to position [0, 0]
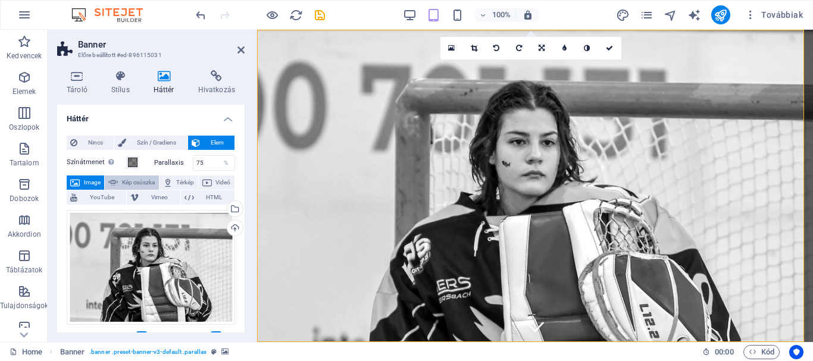
click at [155, 185] on span "Kép csúszka" at bounding box center [137, 183] width 33 height 14
select select "ms"
select select "s"
select select "progressive"
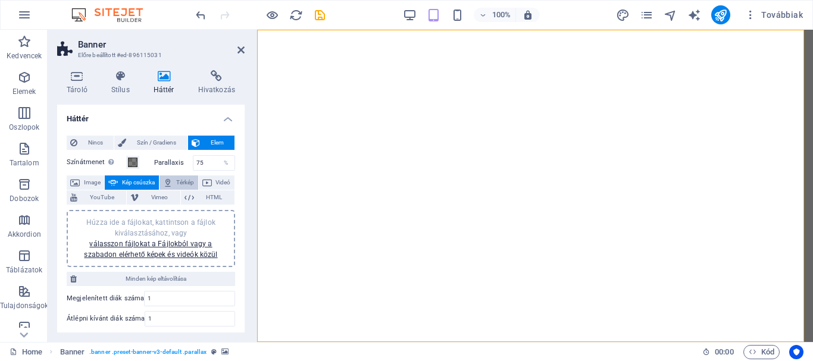
click at [195, 181] on button "Térkép" at bounding box center [178, 183] width 39 height 14
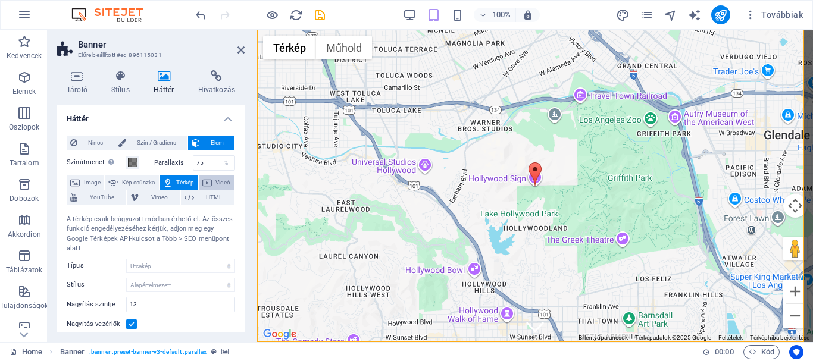
click at [199, 190] on button "Videó" at bounding box center [217, 183] width 36 height 14
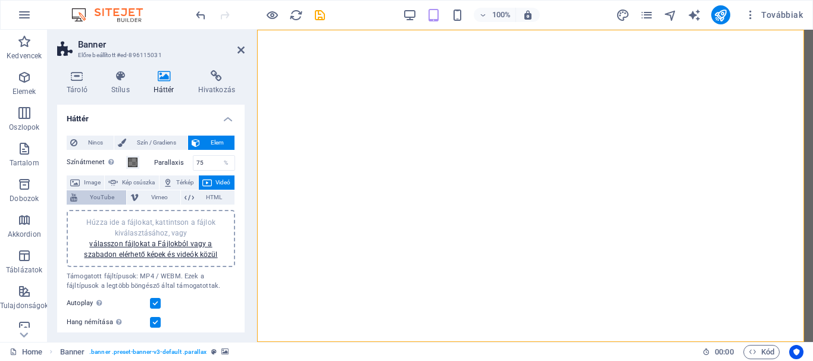
click at [123, 195] on span "YouTube" at bounding box center [102, 197] width 42 height 14
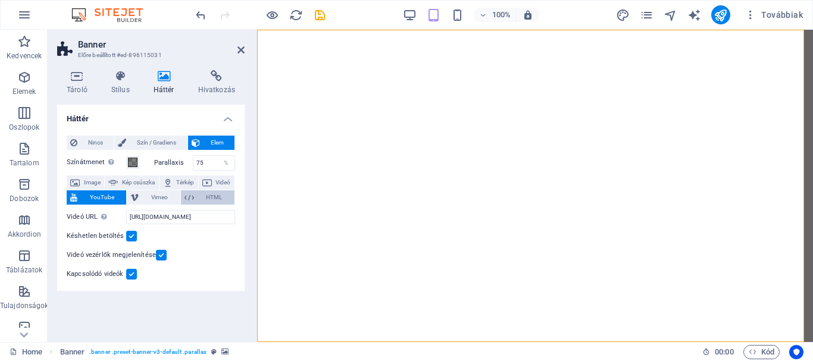
click at [196, 196] on button "HTML" at bounding box center [208, 197] width 54 height 14
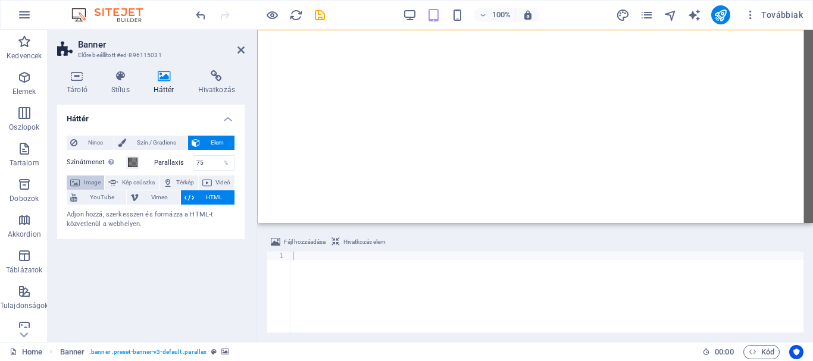
click at [92, 186] on span "Image" at bounding box center [91, 183] width 17 height 14
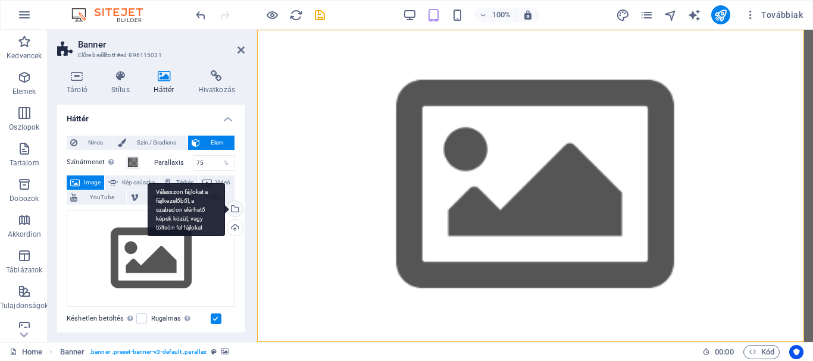
click at [231, 212] on div "Válasszon fájlokat a fájlkezelőből, a szabadon elérhető képek közül, vagy tölts…" at bounding box center [234, 210] width 18 height 18
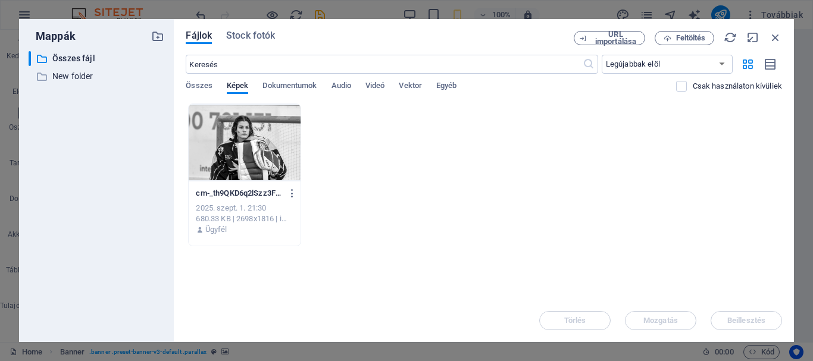
click at [257, 150] on div at bounding box center [244, 142] width 111 height 77
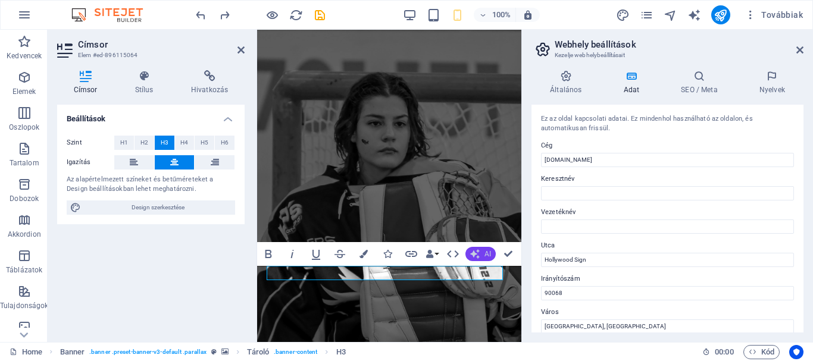
click at [486, 255] on span "AI" at bounding box center [487, 253] width 7 height 7
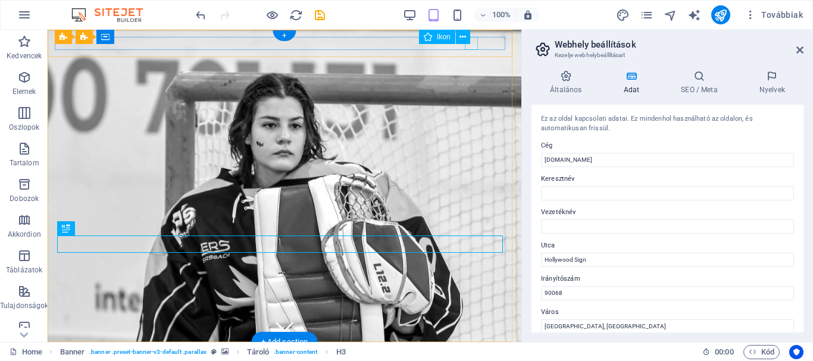
click at [473, 349] on figure at bounding box center [280, 355] width 450 height 13
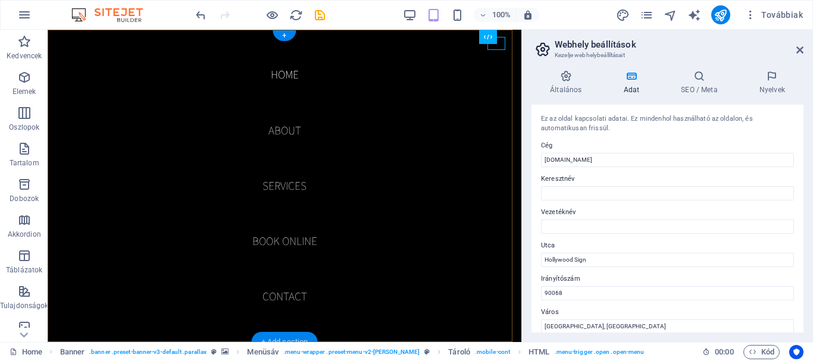
click at [286, 336] on div "+ Add section" at bounding box center [285, 342] width 66 height 20
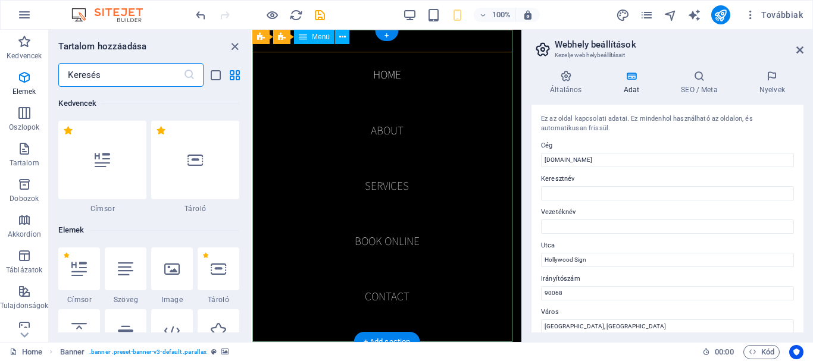
scroll to position [2082, 0]
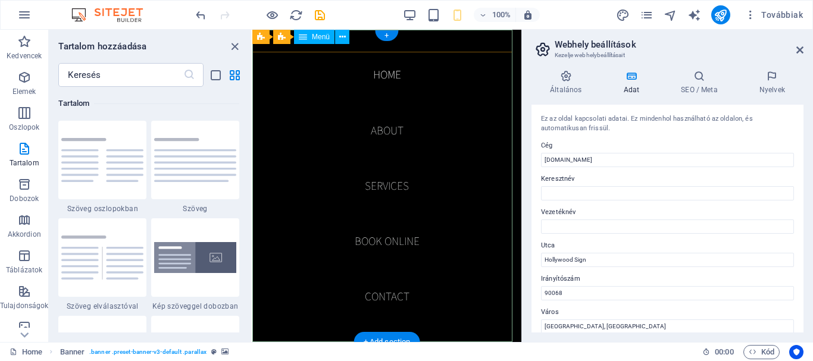
click at [394, 187] on nav "Home About Services Book Online Contact" at bounding box center [386, 186] width 269 height 312
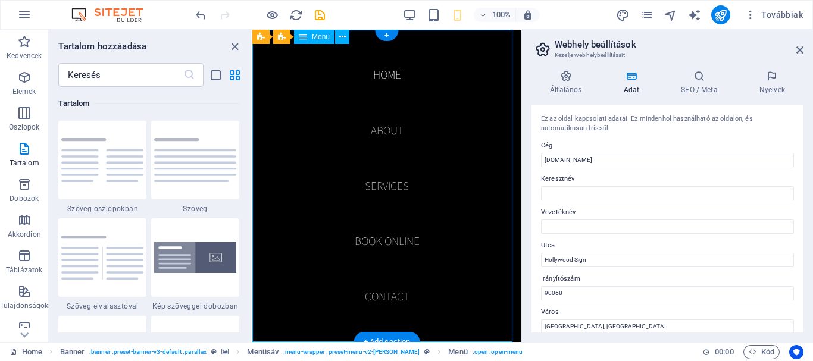
click at [390, 77] on nav "Home About Services Book Online Contact" at bounding box center [386, 186] width 269 height 312
click at [385, 77] on nav "Home About Services Book Online Contact" at bounding box center [386, 186] width 269 height 312
select select
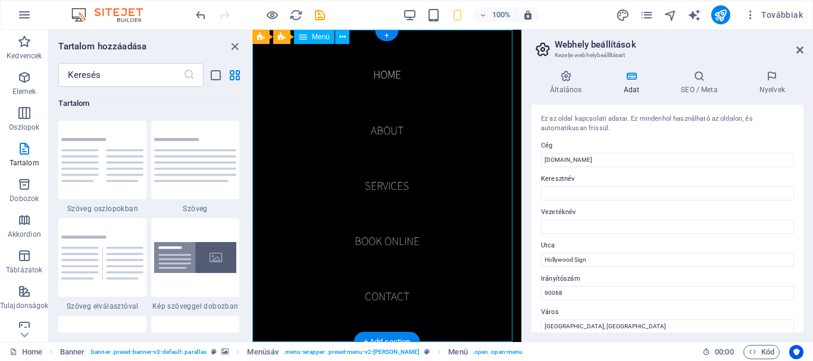
select select
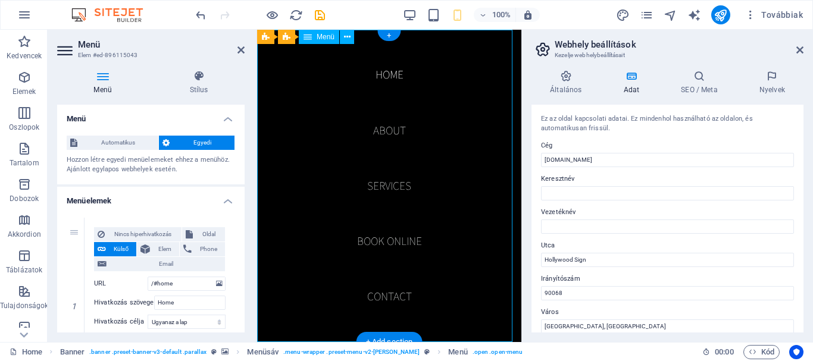
click at [378, 126] on nav "Home About Services Book Online Contact" at bounding box center [389, 186] width 264 height 312
click at [382, 133] on nav "Home About Services Book Online Contact" at bounding box center [389, 186] width 264 height 312
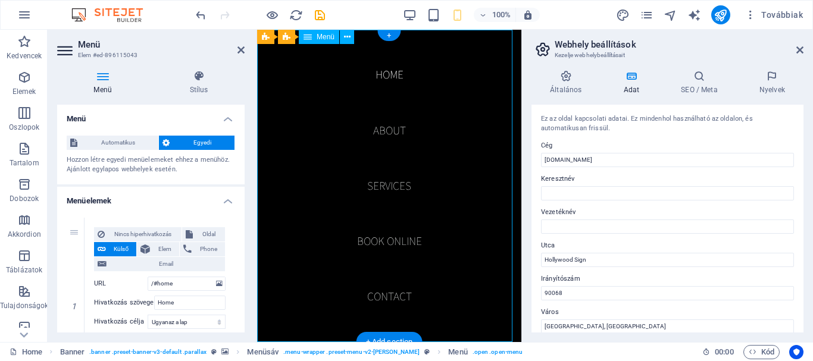
click at [382, 133] on nav "Home About Services Book Online Contact" at bounding box center [389, 186] width 264 height 312
click at [383, 134] on nav "Home About Services Book Online Contact" at bounding box center [389, 186] width 264 height 312
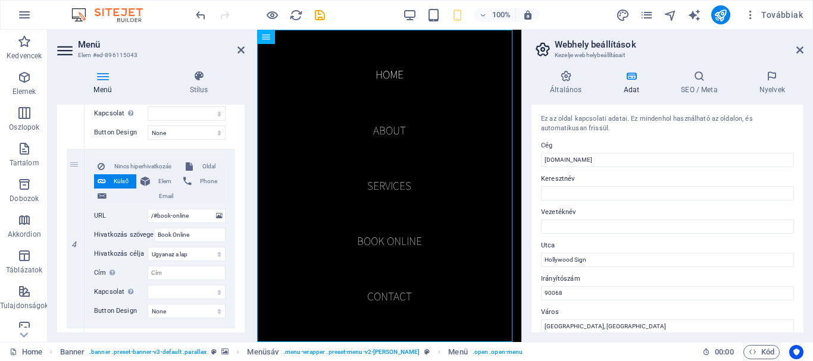
scroll to position [601, 0]
click at [75, 169] on div "4" at bounding box center [76, 241] width 18 height 178
click at [74, 245] on icon at bounding box center [75, 241] width 7 height 8
select select
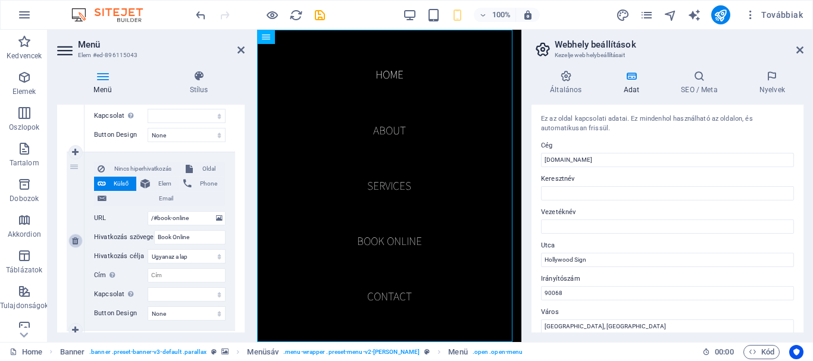
select select
type input "/#contact"
type input "Contact"
select select
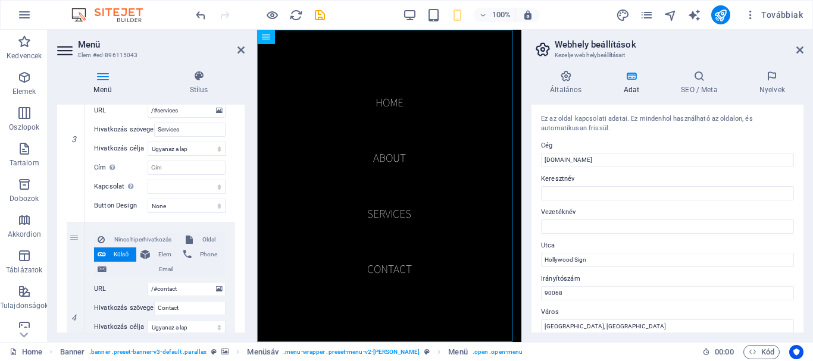
scroll to position [433, 0]
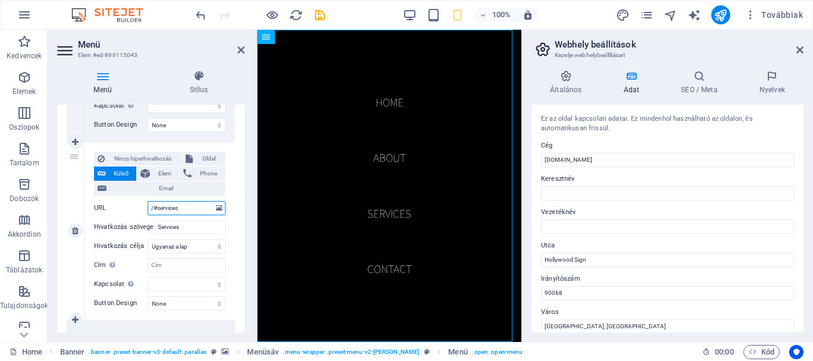
click at [186, 210] on input "/#services" at bounding box center [187, 208] width 78 height 14
type input "/#"
select select
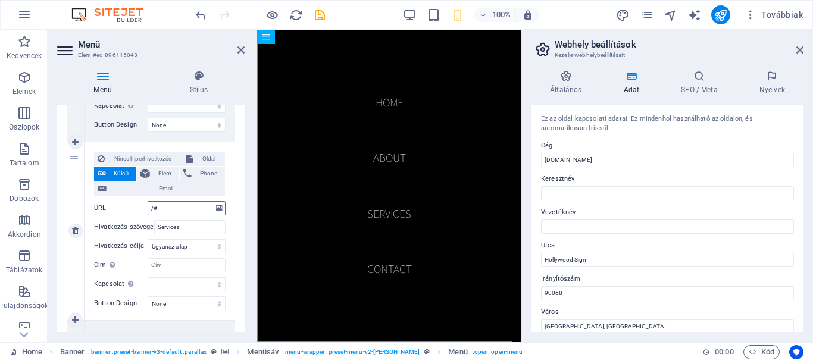
select select
type input "/#ga"
select select
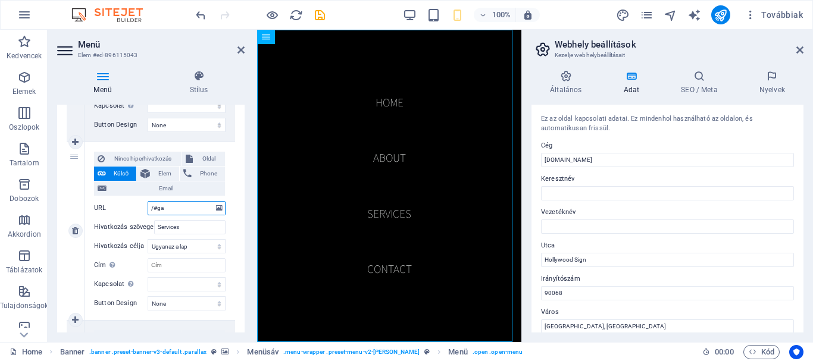
select select
type input "/#galer"
select select
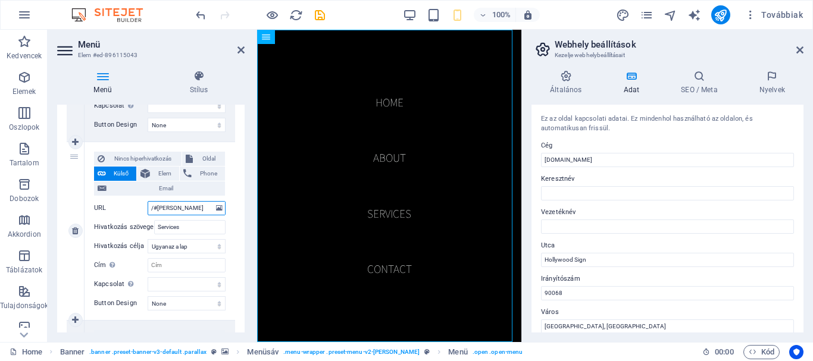
select select
type input "/#galeri"
select select
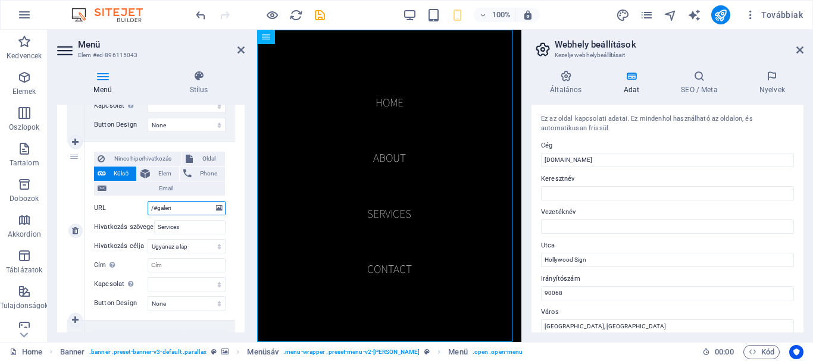
select select
type input "/#galeri"
click at [84, 277] on div "3" at bounding box center [76, 231] width 18 height 178
drag, startPoint x: 295, startPoint y: 11, endPoint x: 453, endPoint y: 11, distance: 158.3
click at [295, 11] on icon "reload" at bounding box center [296, 15] width 14 height 14
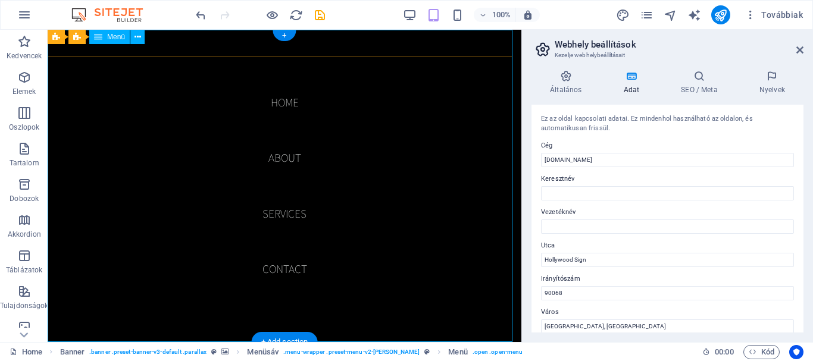
click at [283, 223] on nav "Home About Services Contact" at bounding box center [285, 186] width 474 height 312
select select
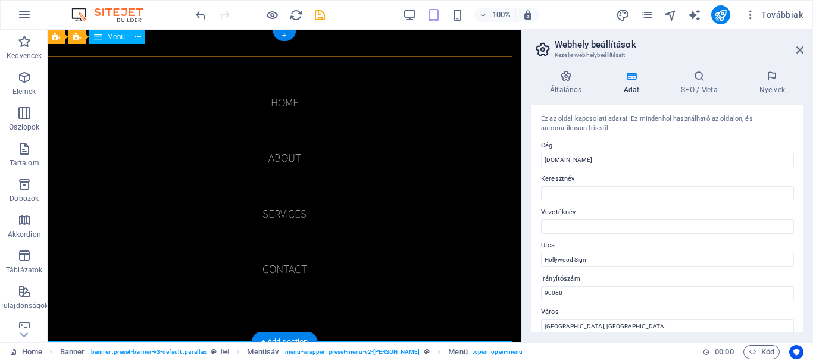
select select
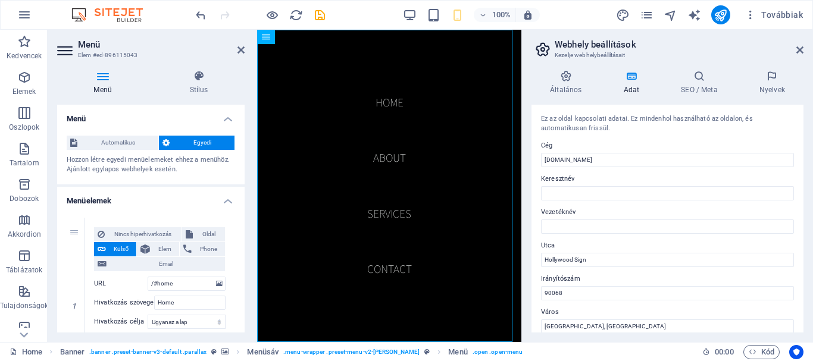
drag, startPoint x: 242, startPoint y: 155, endPoint x: 247, endPoint y: 172, distance: 18.1
click at [247, 172] on div "Menü Stílus Menü Automatikus Egyedi Hozzon létre egyedi menüelemeket ehhez a me…" at bounding box center [151, 201] width 206 height 281
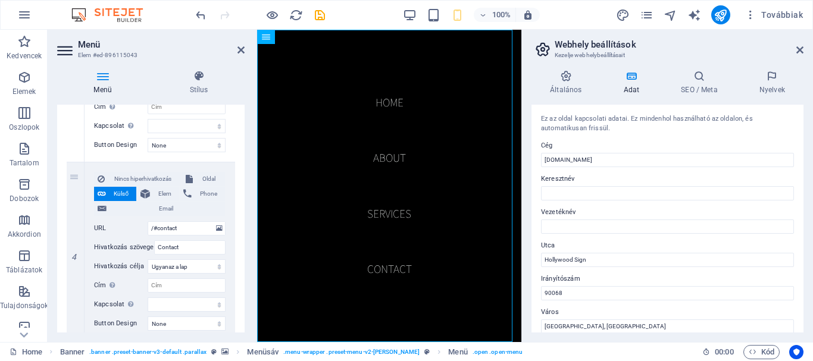
scroll to position [641, 0]
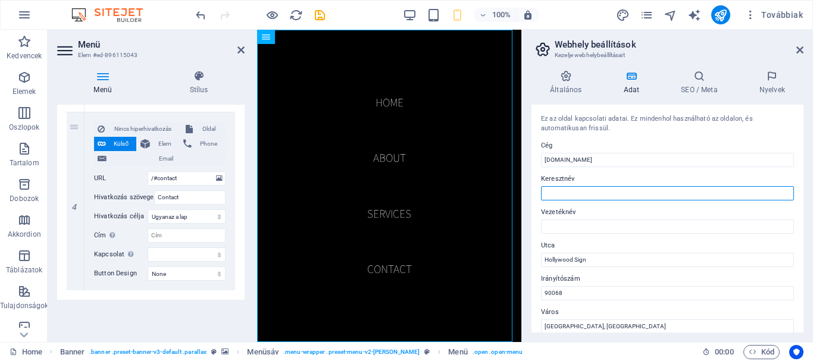
click at [612, 190] on input "Keresztnév" at bounding box center [667, 193] width 253 height 14
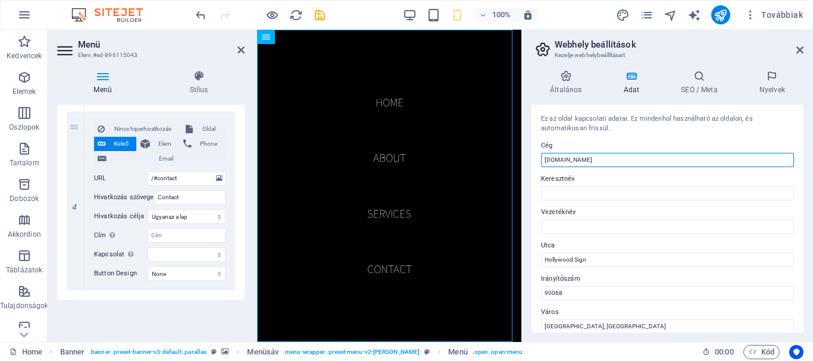
click at [594, 158] on input "pizsi-golie.hu" at bounding box center [667, 160] width 253 height 14
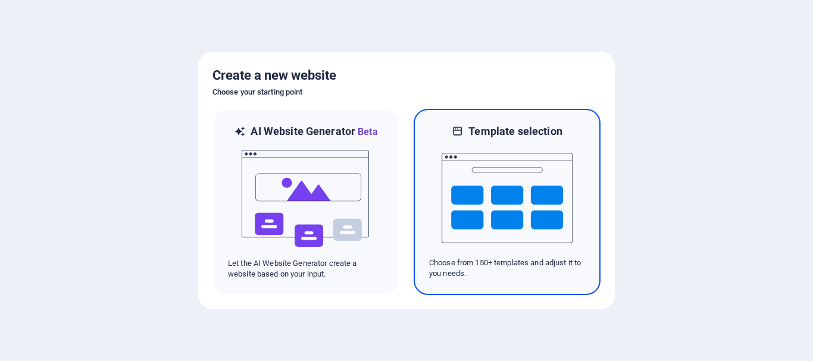
click at [494, 217] on img at bounding box center [506, 198] width 131 height 119
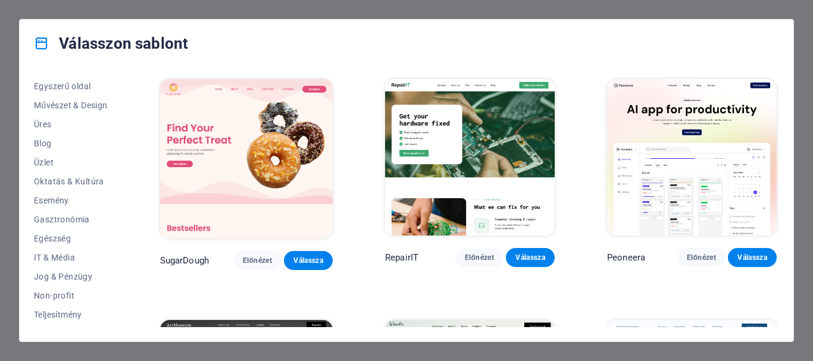
scroll to position [225, 0]
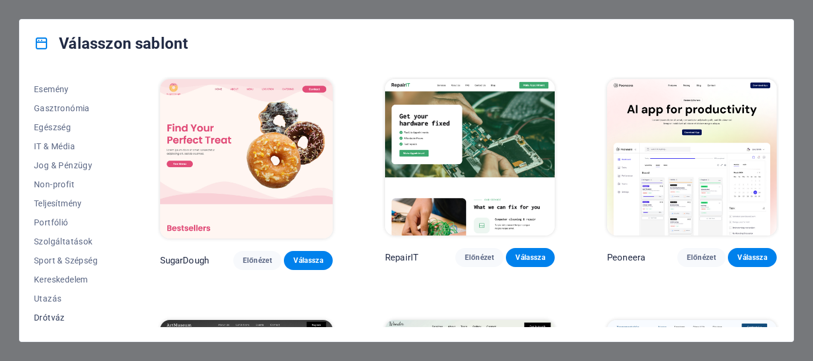
click at [60, 319] on span "Drótváz" at bounding box center [71, 318] width 74 height 10
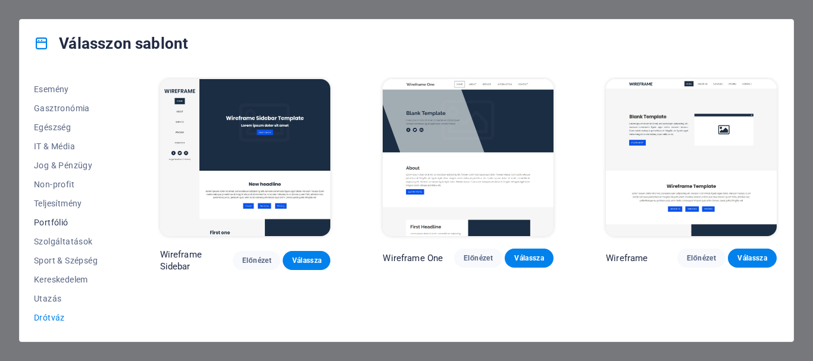
click at [55, 223] on span "Portfólió" at bounding box center [71, 223] width 74 height 10
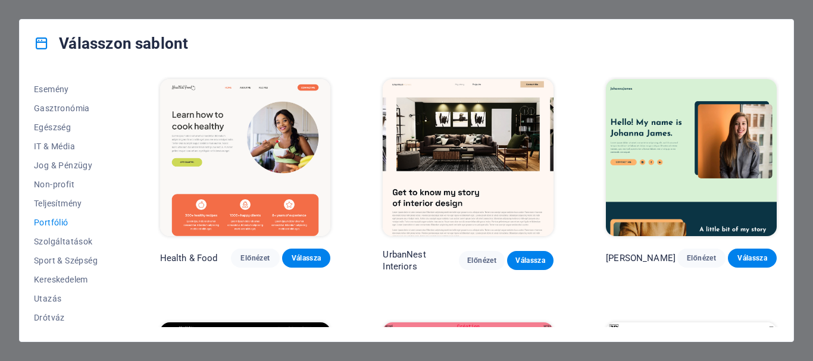
drag, startPoint x: 779, startPoint y: 85, endPoint x: 785, endPoint y: 109, distance: 25.3
click at [785, 109] on div "Minden sablon Saját sablonok Új Trendi Landoló oldal Többoldalas Egyszerű oldal…" at bounding box center [406, 204] width 773 height 274
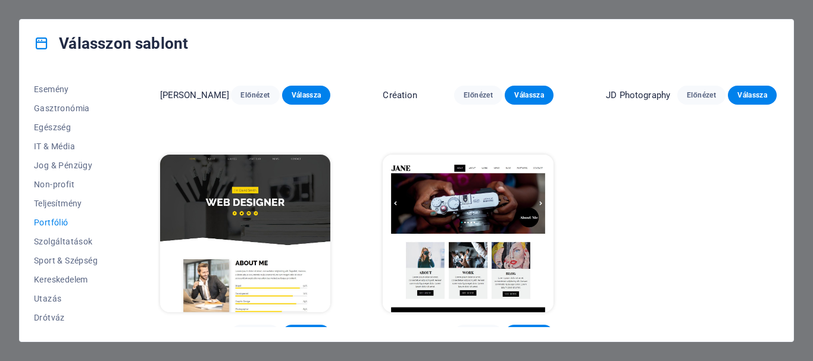
scroll to position [418, 0]
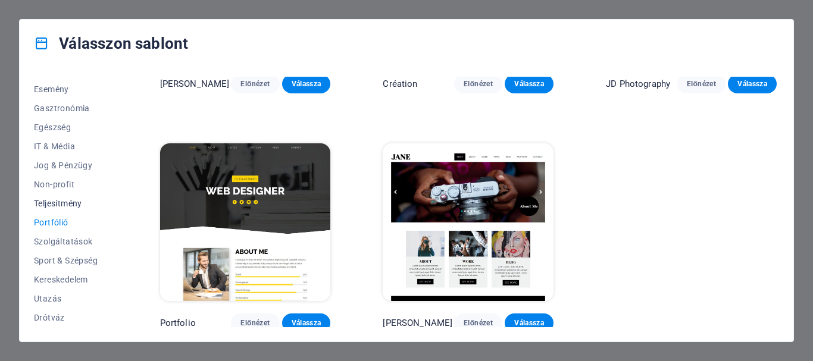
click at [78, 201] on span "Teljesítmény" at bounding box center [71, 204] width 74 height 10
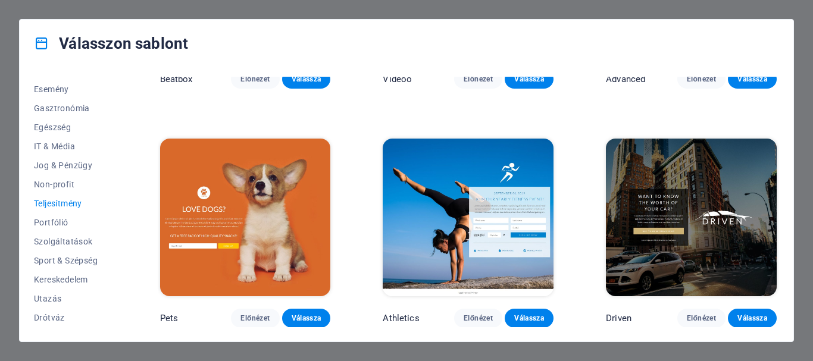
drag, startPoint x: 776, startPoint y: 180, endPoint x: 783, endPoint y: 206, distance: 27.7
click at [783, 206] on div "Minden sablon Saját sablonok Új Trendi Landoló oldal Többoldalas Egyszerű oldal…" at bounding box center [406, 204] width 773 height 274
drag, startPoint x: 775, startPoint y: 189, endPoint x: 776, endPoint y: 199, distance: 10.8
click at [776, 200] on div "Klank Előnézet Válassza Phonic Előnézet Válassza Code Előnézet Válassza Beatbox…" at bounding box center [468, 202] width 621 height 250
drag, startPoint x: 779, startPoint y: 192, endPoint x: 781, endPoint y: 210, distance: 17.9
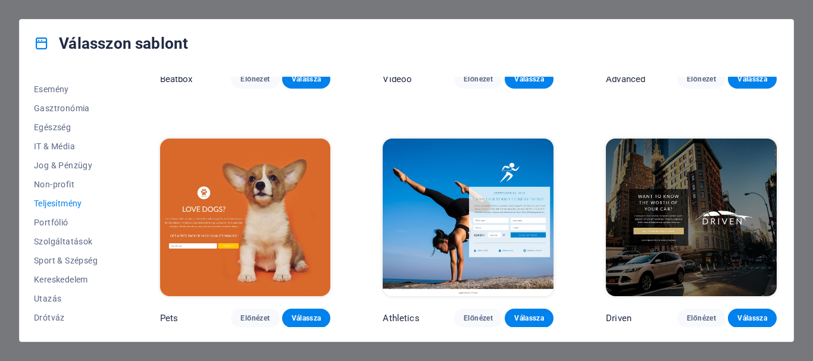
click at [781, 210] on div "Minden sablon Saját sablonok Új Trendi Landoló oldal Többoldalas Egyszerű oldal…" at bounding box center [406, 204] width 773 height 274
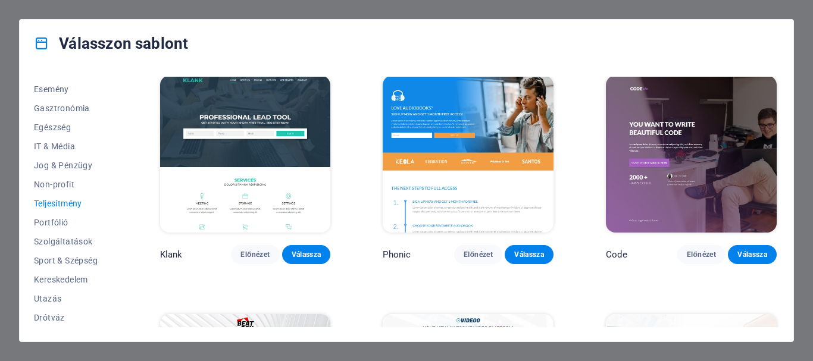
scroll to position [0, 0]
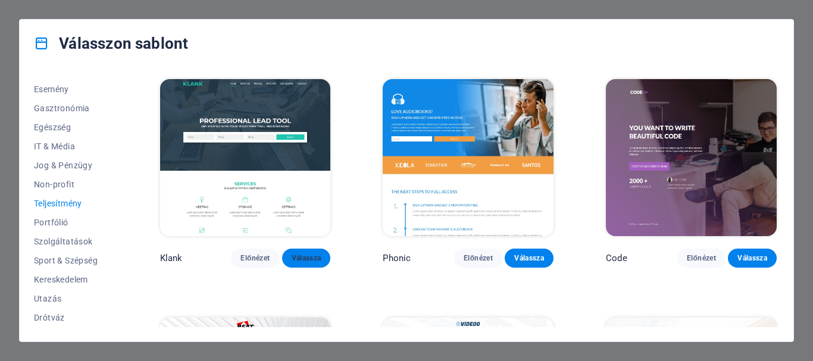
click at [301, 253] on span "Válassza" at bounding box center [307, 258] width 30 height 10
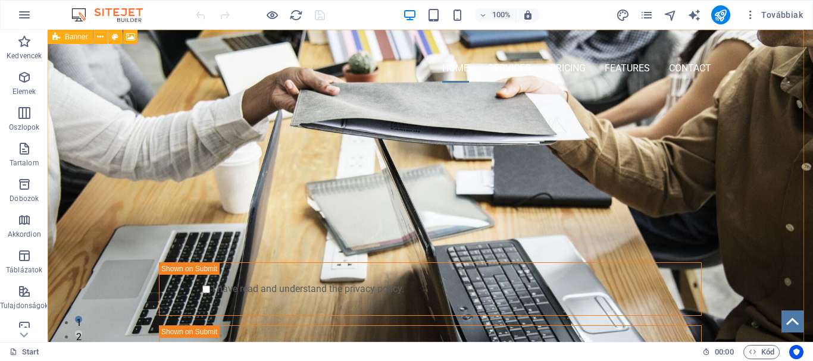
click at [54, 34] on icon at bounding box center [56, 37] width 8 height 14
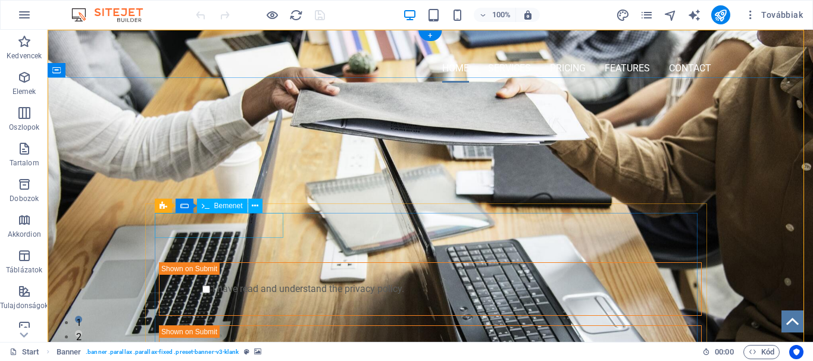
click at [195, 228] on div at bounding box center [223, 240] width 129 height 25
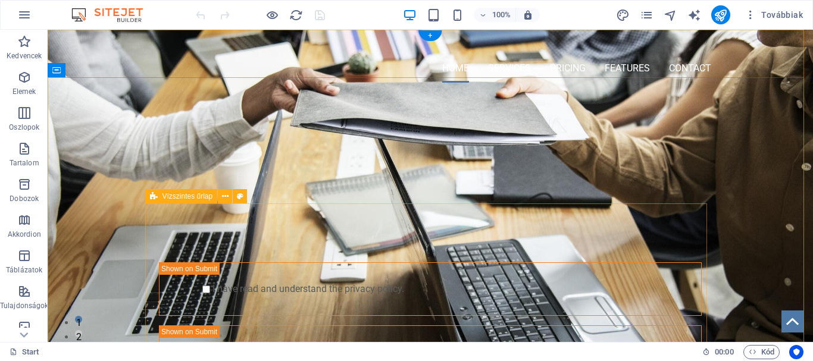
click at [152, 218] on div "Submit I have read and understand the privacy policy. Olvashatatlan? Új betölté…" at bounding box center [430, 328] width 562 height 220
